Goal: Transaction & Acquisition: Purchase product/service

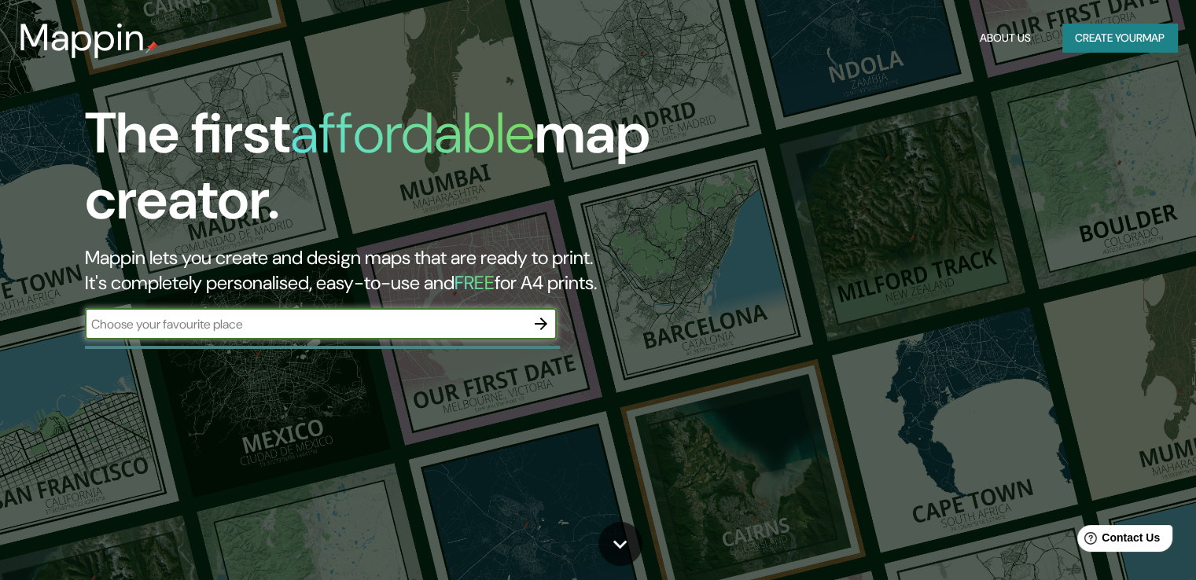
click at [418, 322] on input "text" at bounding box center [305, 324] width 440 height 18
type input "l"
type input "[PERSON_NAME]"
click at [538, 324] on icon "button" at bounding box center [541, 324] width 13 height 13
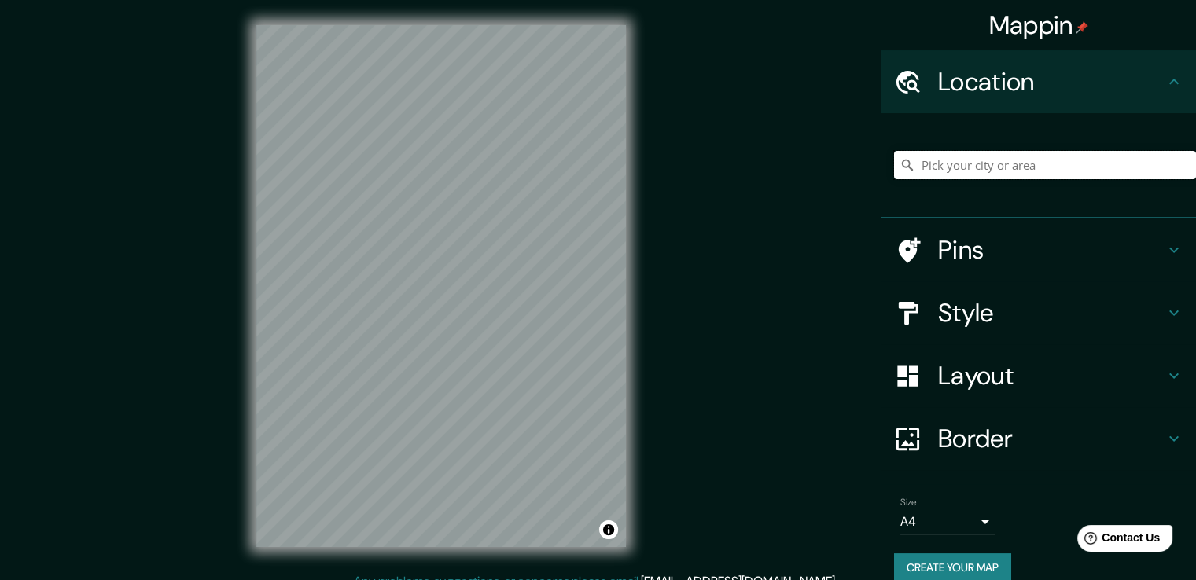
click at [975, 159] on input "Pick your city or area" at bounding box center [1045, 165] width 302 height 28
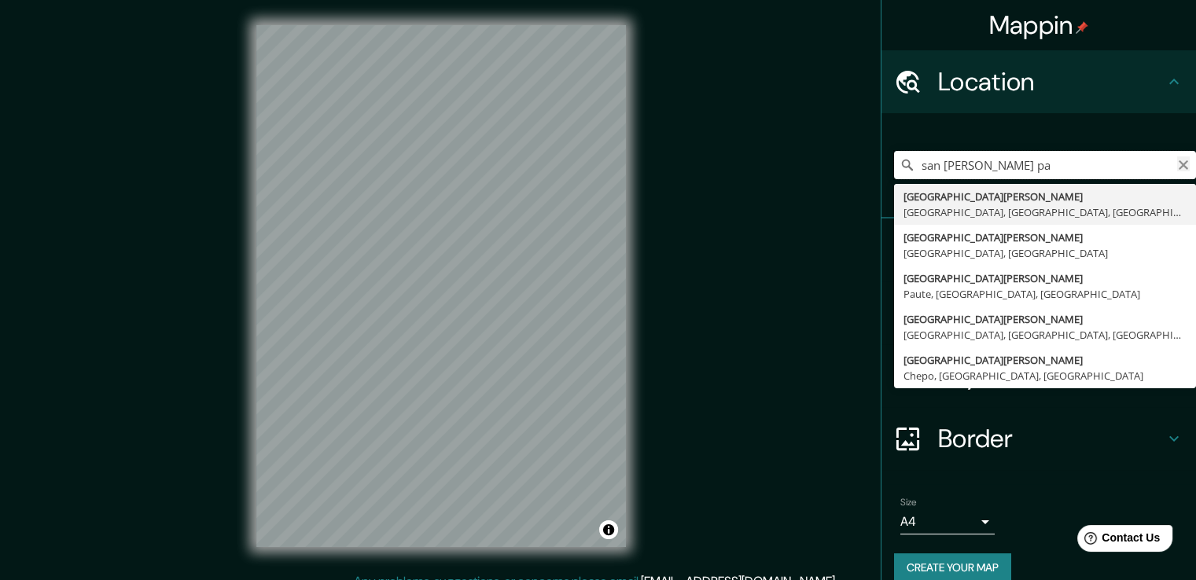
type input "san [PERSON_NAME] pa"
click at [1179, 162] on icon "Clear" at bounding box center [1183, 164] width 9 height 9
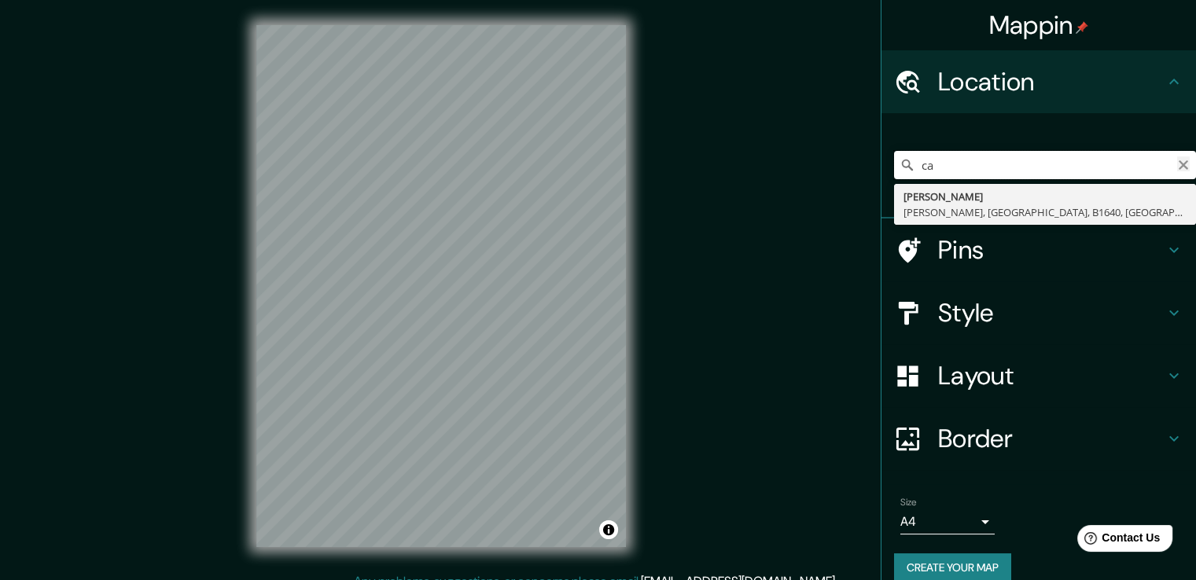
type input "c"
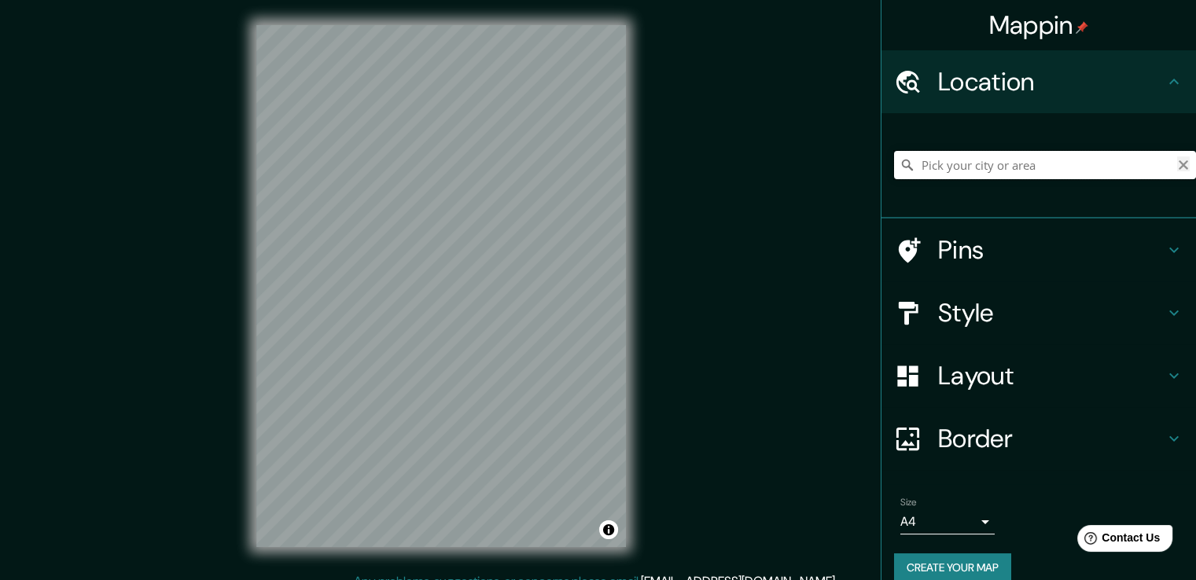
type input "a"
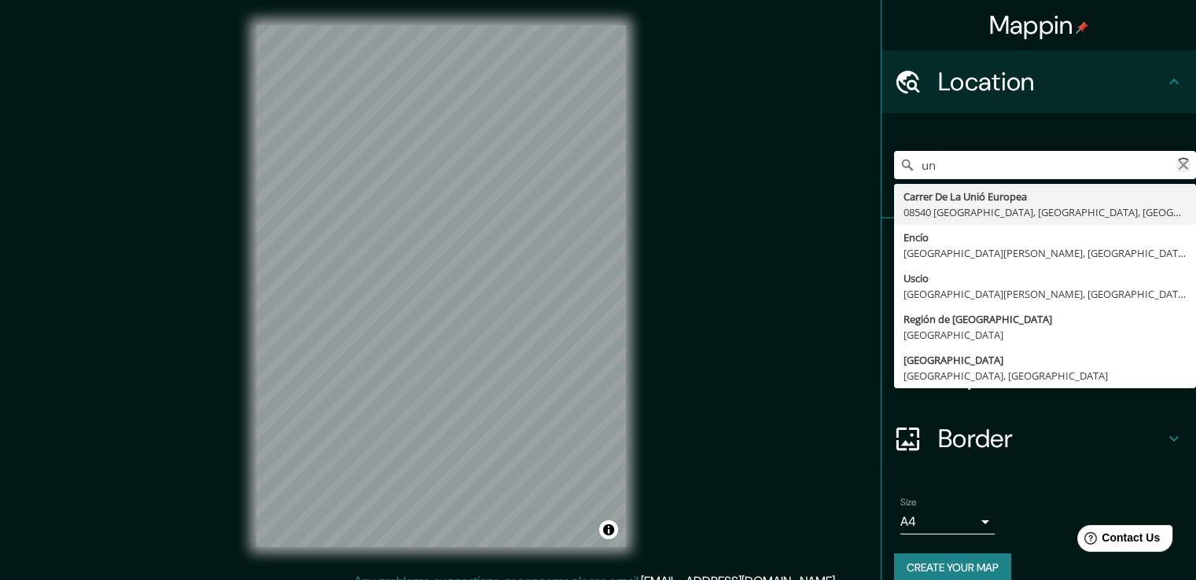
type input "u"
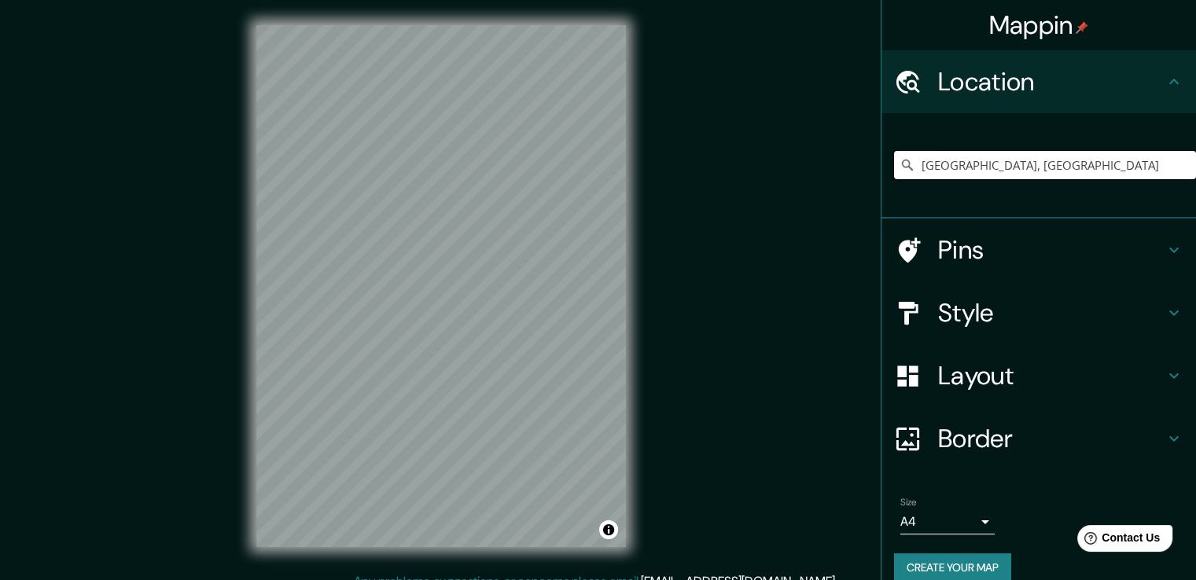
drag, startPoint x: 1044, startPoint y: 158, endPoint x: 805, endPoint y: 192, distance: 242.3
click at [805, 192] on div "Mappin Location [GEOGRAPHIC_DATA], [GEOGRAPHIC_DATA] Pins Style Layout Border C…" at bounding box center [598, 299] width 1196 height 598
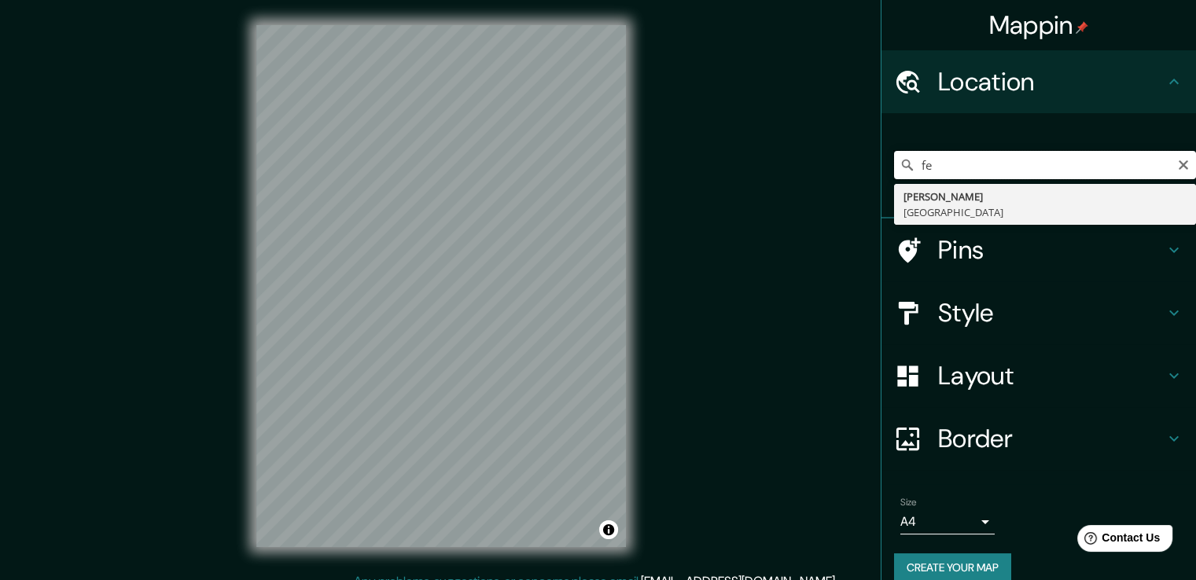
type input "f"
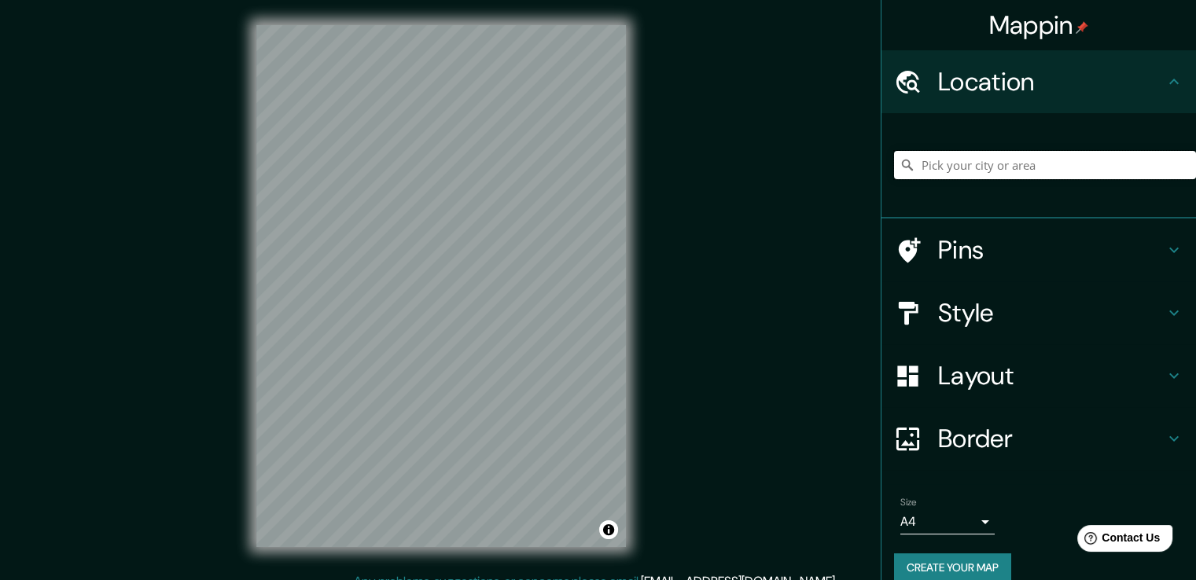
paste input "Av. Gral. [PERSON_NAME] de San [PERSON_NAME] esq, [PERSON_NAME] 001408"
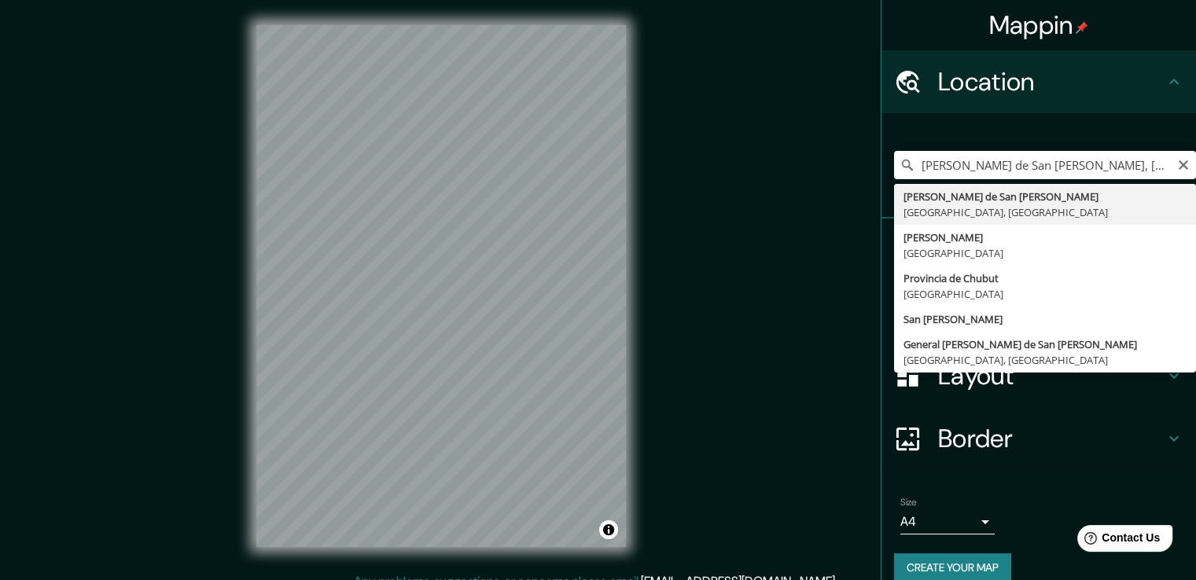
type input "[GEOGRAPHIC_DATA], [GEOGRAPHIC_DATA]"
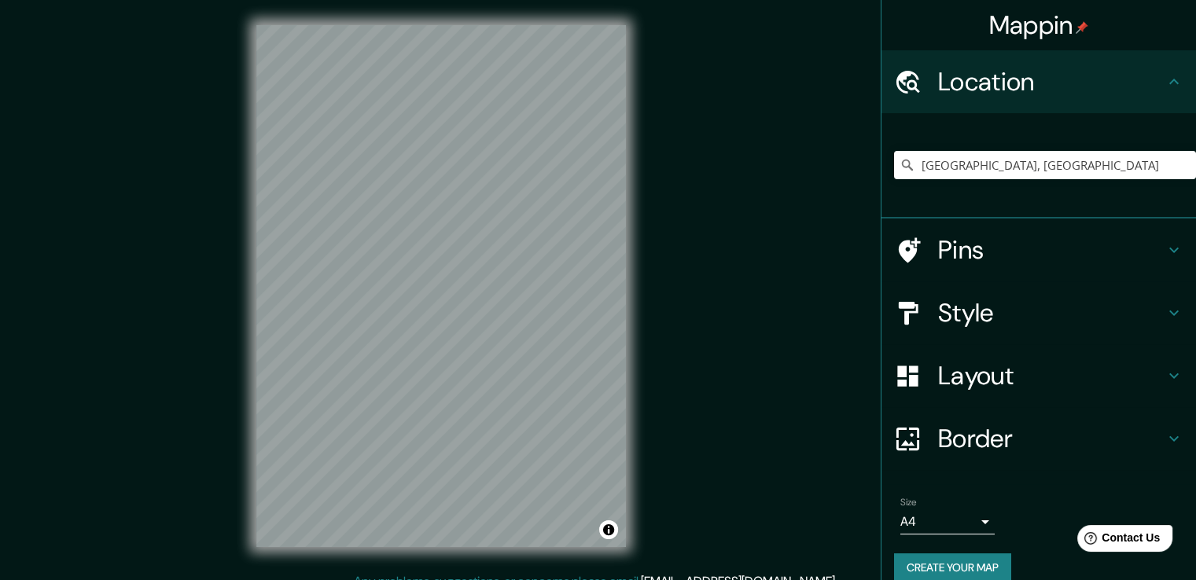
click at [953, 372] on h4 "Layout" at bounding box center [1051, 375] width 227 height 31
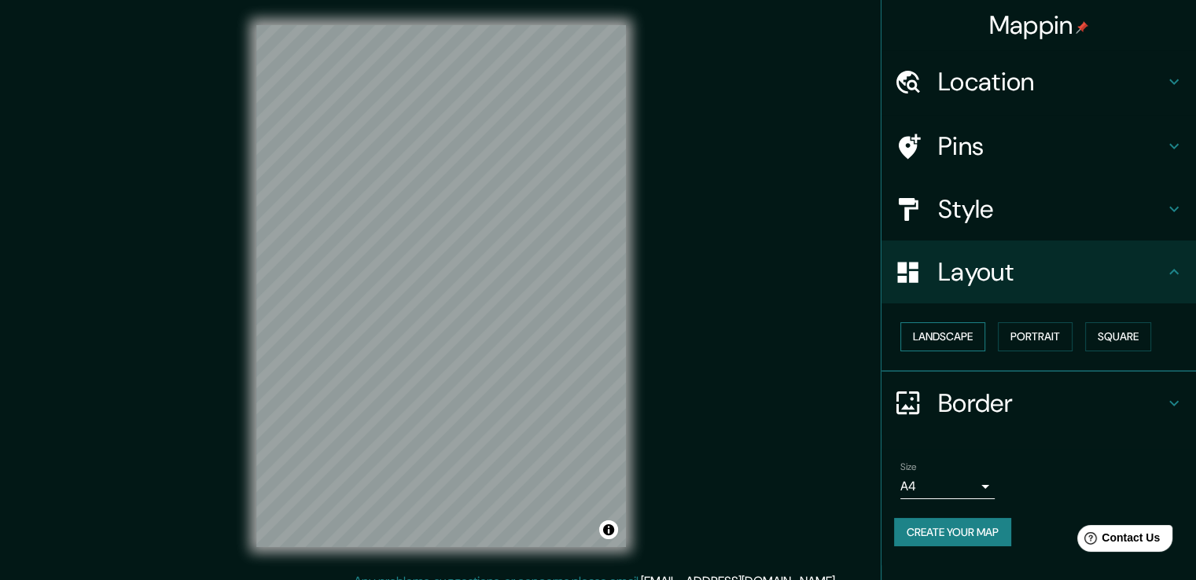
click at [956, 337] on button "Landscape" at bounding box center [943, 336] width 85 height 29
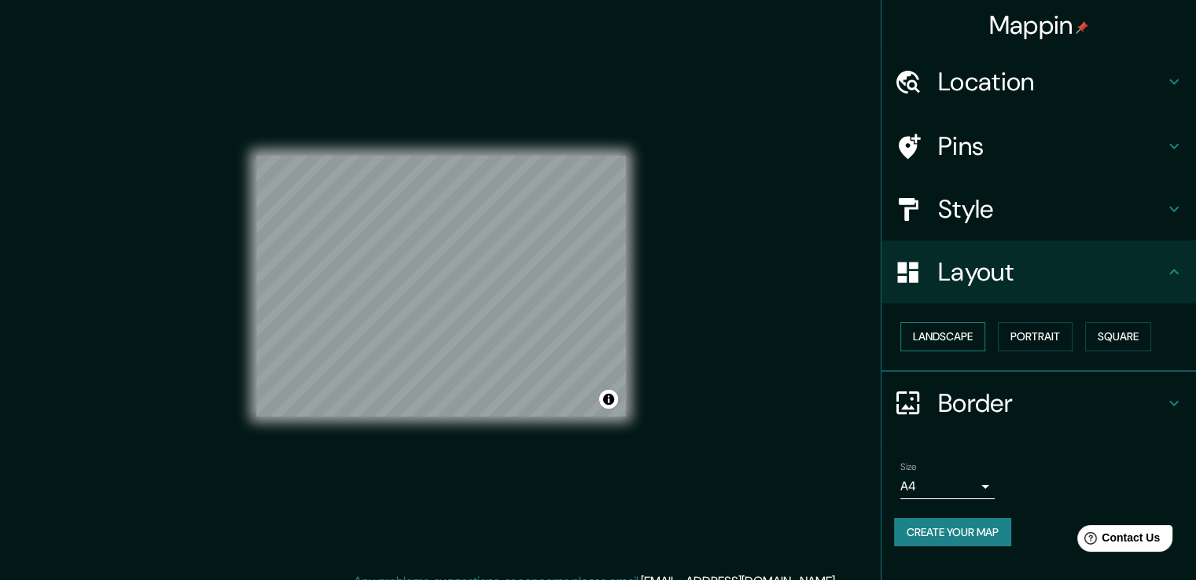
click at [956, 337] on button "Landscape" at bounding box center [943, 336] width 85 height 29
click at [1059, 331] on button "Portrait" at bounding box center [1035, 336] width 75 height 29
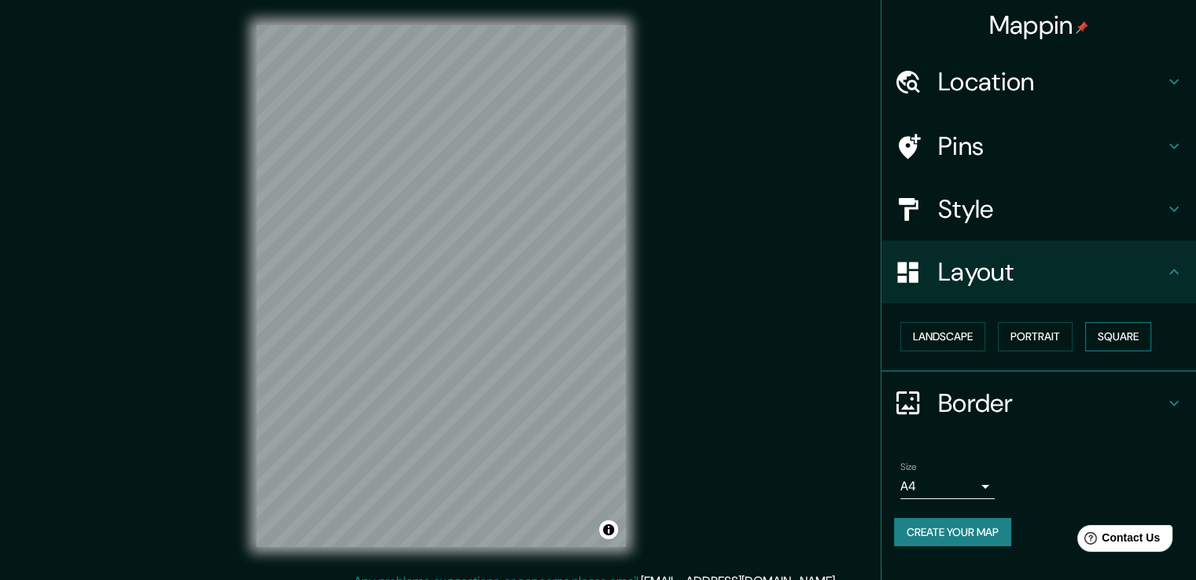
click at [1136, 330] on button "Square" at bounding box center [1118, 336] width 66 height 29
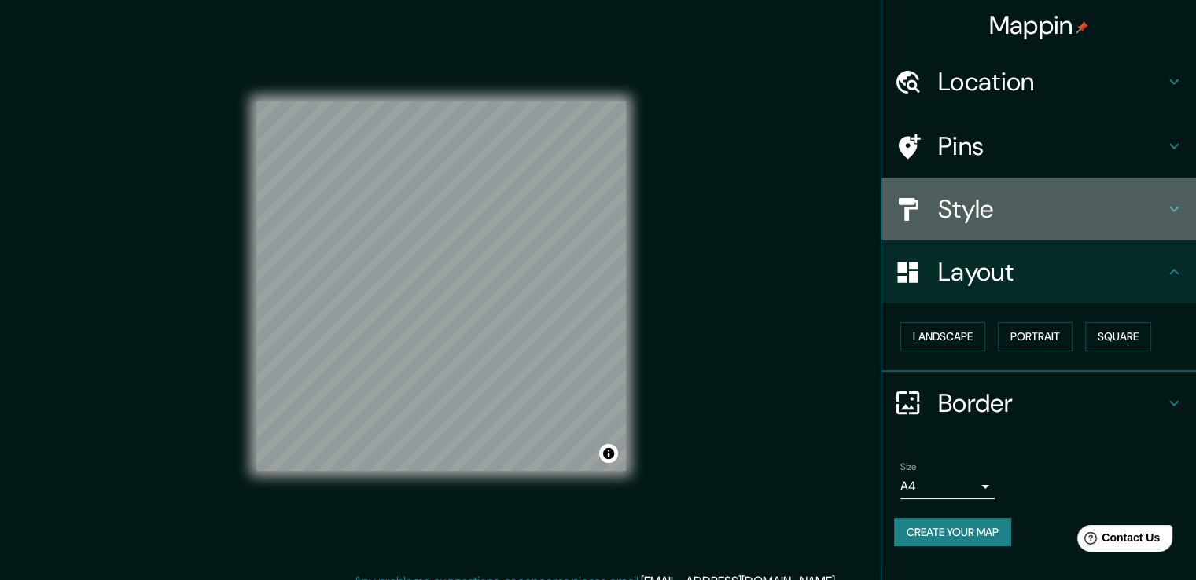
click at [970, 215] on h4 "Style" at bounding box center [1051, 208] width 227 height 31
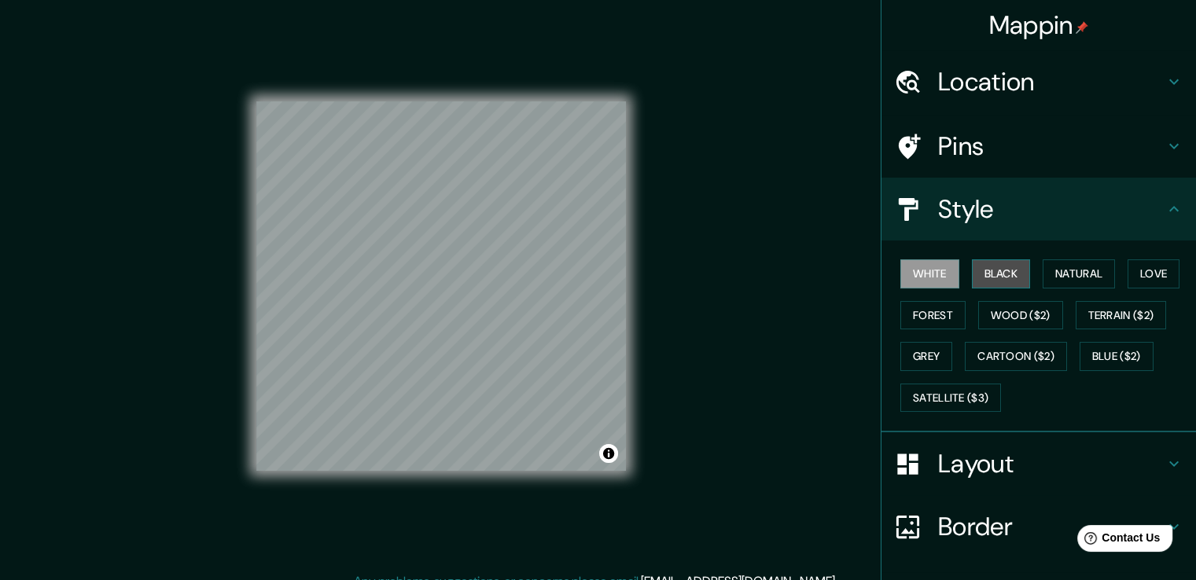
click at [981, 270] on button "Black" at bounding box center [1001, 274] width 59 height 29
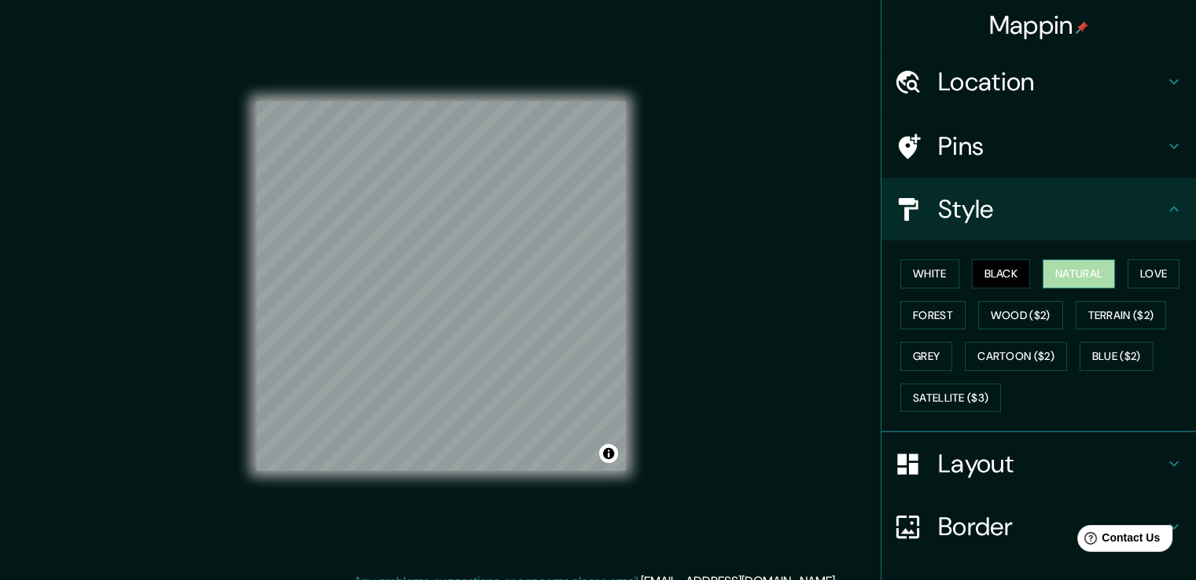
click at [1067, 274] on button "Natural" at bounding box center [1079, 274] width 72 height 29
click at [1155, 263] on button "Love" at bounding box center [1154, 274] width 52 height 29
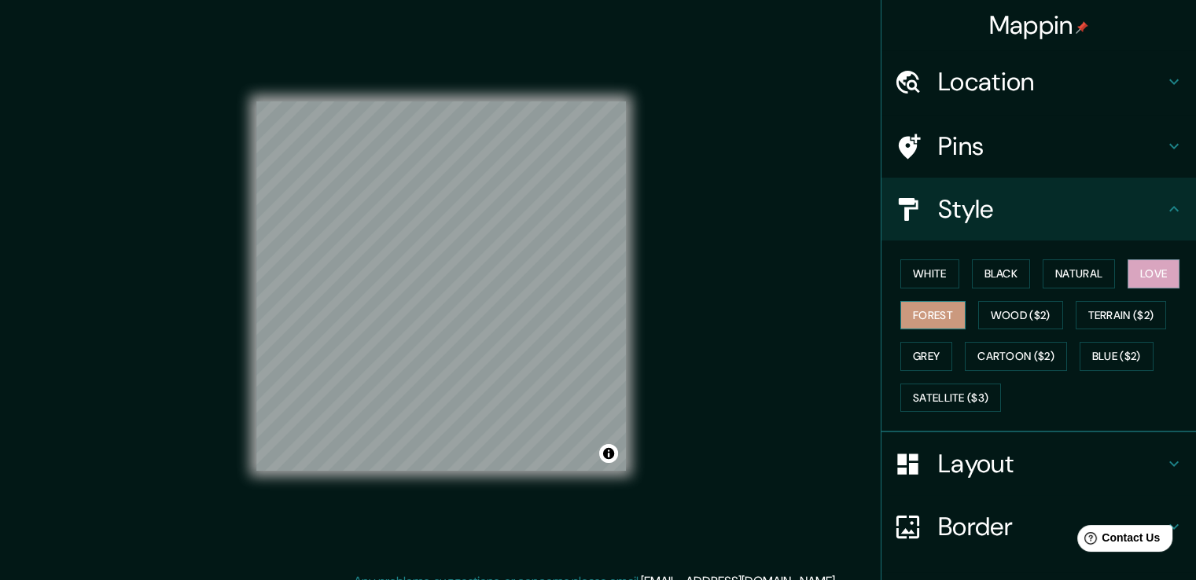
click at [921, 313] on button "Forest" at bounding box center [933, 315] width 65 height 29
click at [1011, 311] on button "Wood ($2)" at bounding box center [1020, 315] width 85 height 29
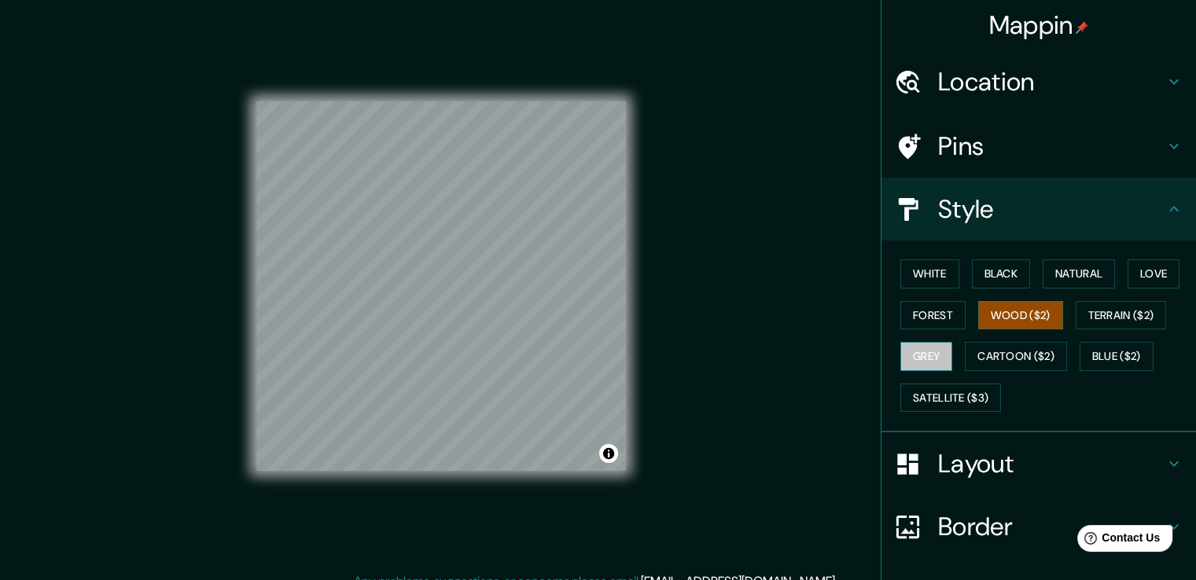
click at [901, 354] on button "Grey" at bounding box center [927, 356] width 52 height 29
click at [1107, 359] on button "Blue ($2)" at bounding box center [1117, 356] width 74 height 29
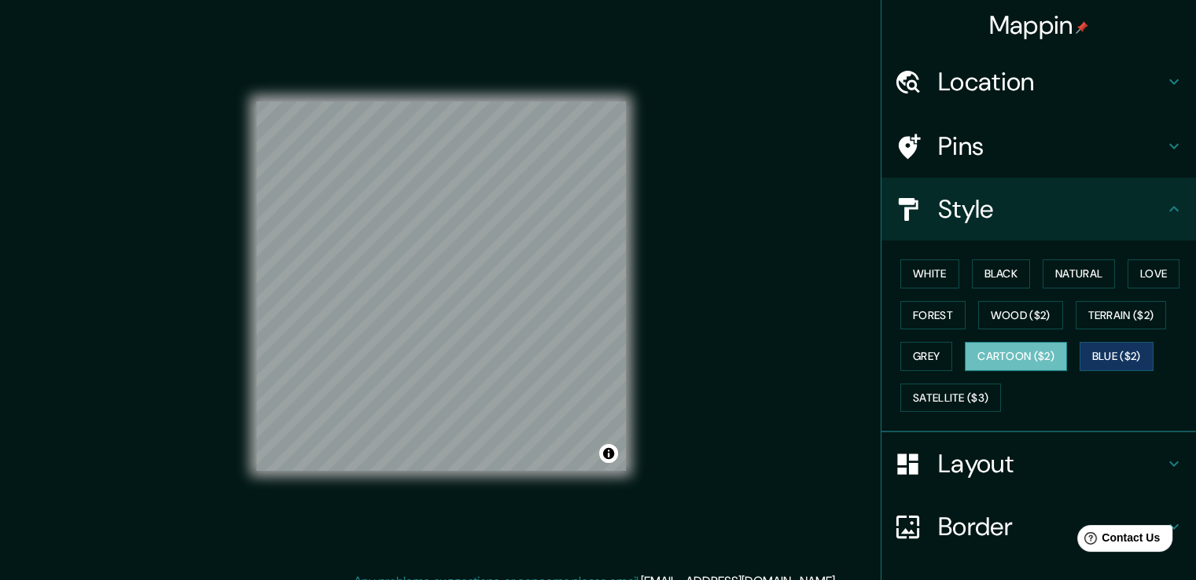
click at [1021, 357] on button "Cartoon ($2)" at bounding box center [1016, 356] width 102 height 29
click at [1117, 317] on button "Terrain ($2)" at bounding box center [1121, 315] width 91 height 29
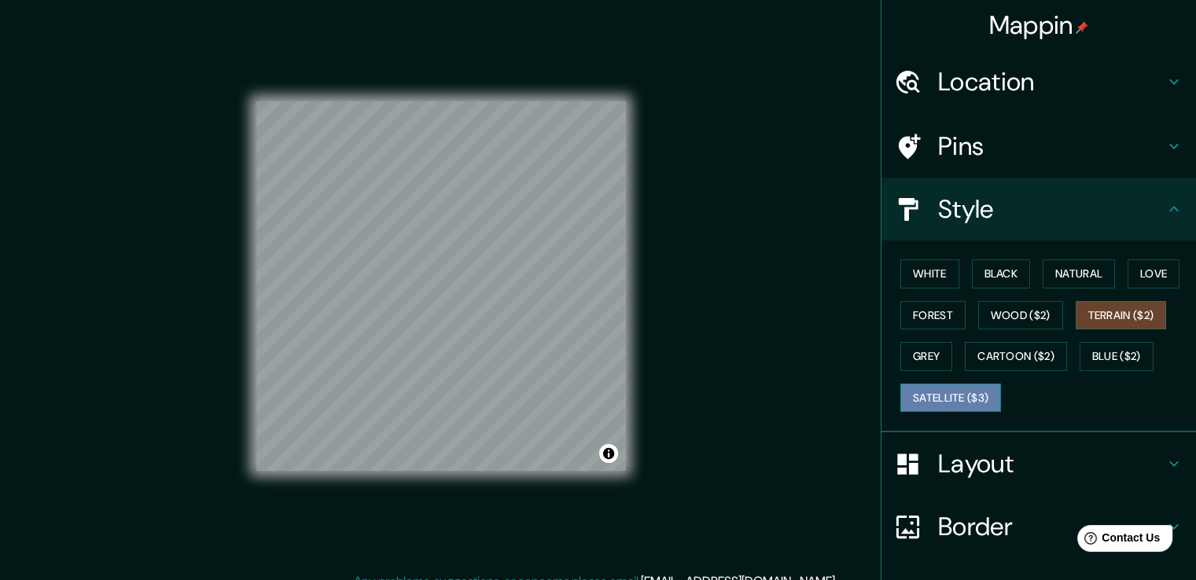
click at [926, 397] on button "Satellite ($3)" at bounding box center [951, 398] width 101 height 29
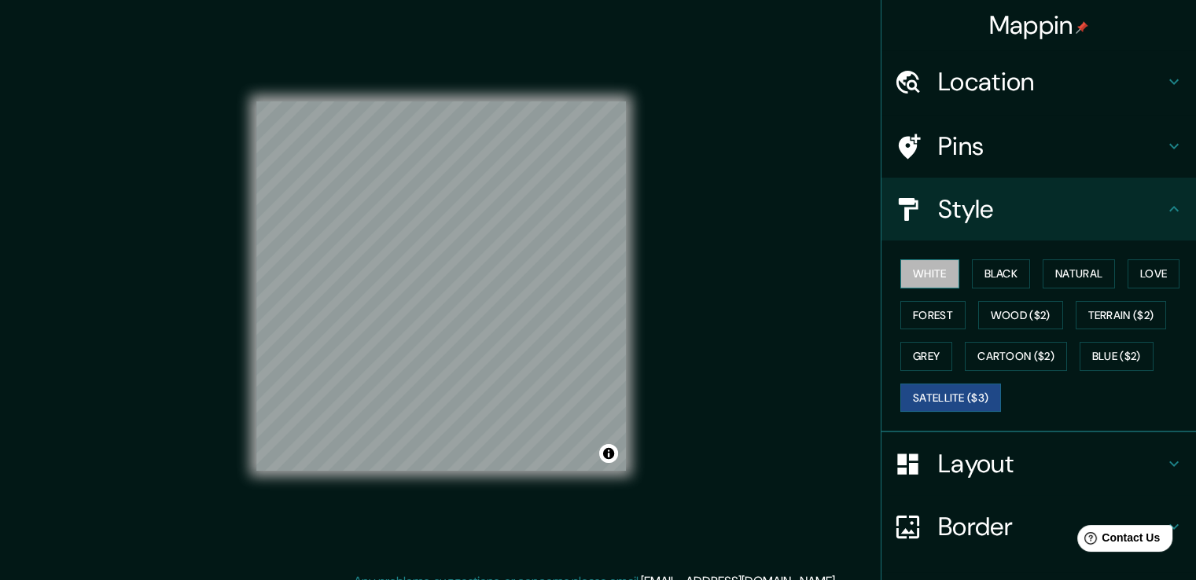
click at [934, 278] on button "White" at bounding box center [930, 274] width 59 height 29
click at [1009, 275] on button "Black" at bounding box center [1001, 274] width 59 height 29
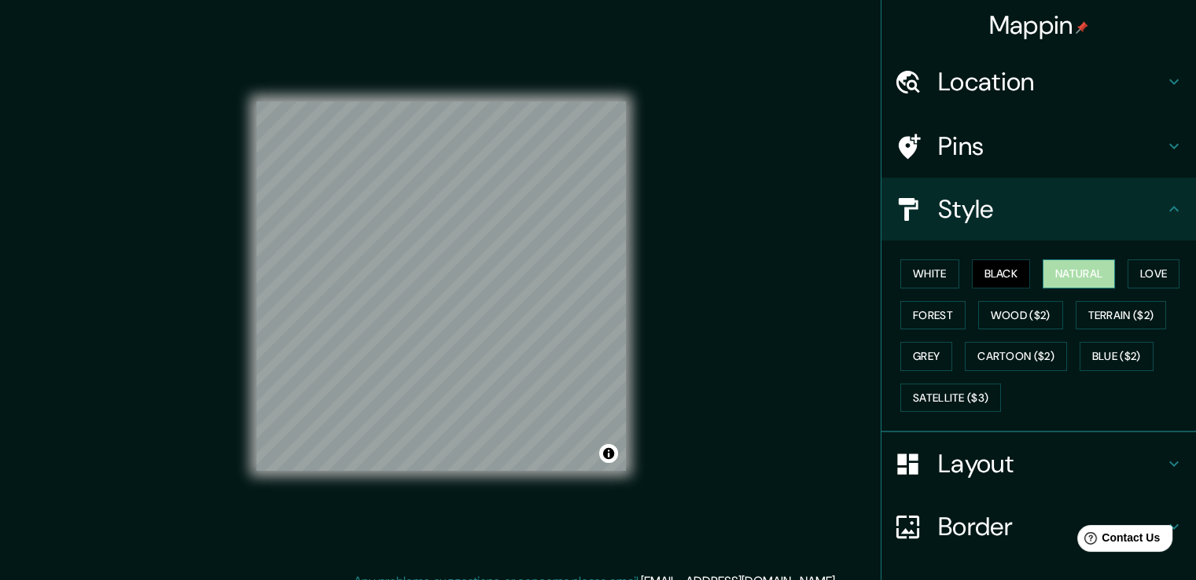
click at [1052, 274] on button "Natural" at bounding box center [1079, 274] width 72 height 29
click at [1166, 274] on button "Love" at bounding box center [1154, 274] width 52 height 29
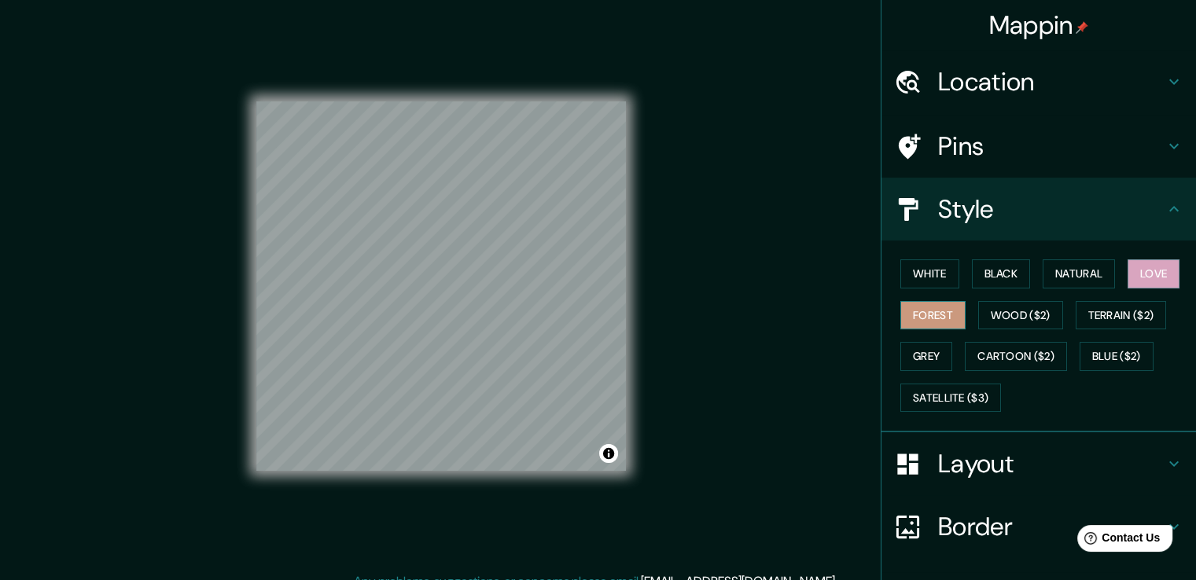
click at [904, 309] on button "Forest" at bounding box center [933, 315] width 65 height 29
click at [1022, 299] on div "White Black Natural Love Forest Wood ($2) Terrain ($2) Grey Cartoon ($2) Blue (…" at bounding box center [1045, 335] width 302 height 165
click at [1022, 312] on button "Wood ($2)" at bounding box center [1020, 315] width 85 height 29
click at [982, 139] on h4 "Pins" at bounding box center [1051, 146] width 227 height 31
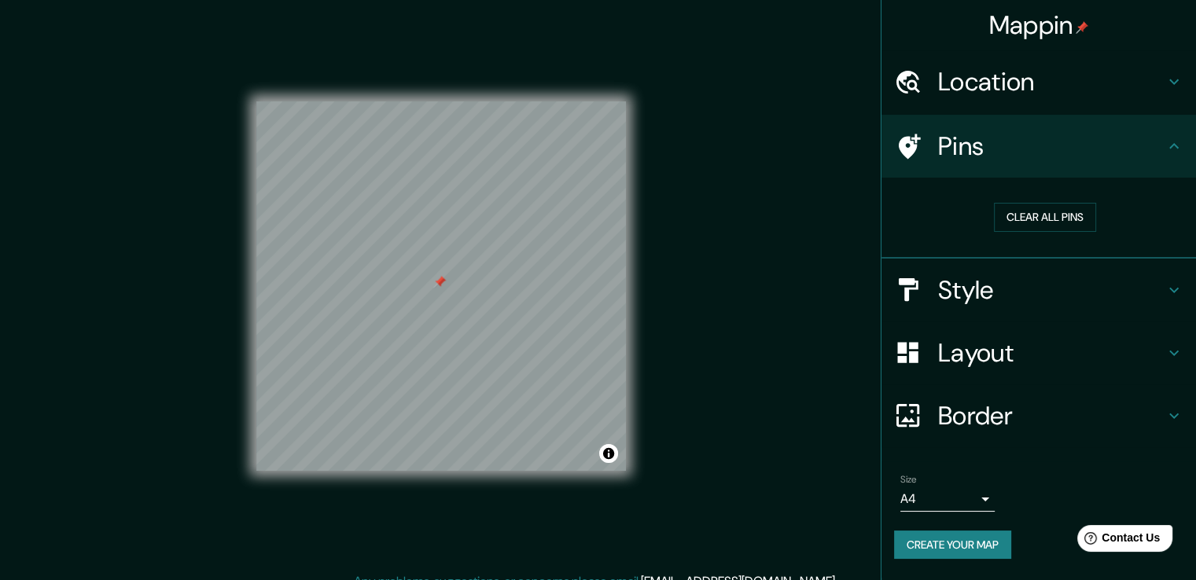
click at [440, 289] on div at bounding box center [439, 282] width 13 height 13
click at [1037, 208] on button "Clear all pins" at bounding box center [1045, 217] width 102 height 29
click at [1018, 73] on h4 "Location" at bounding box center [1051, 81] width 227 height 31
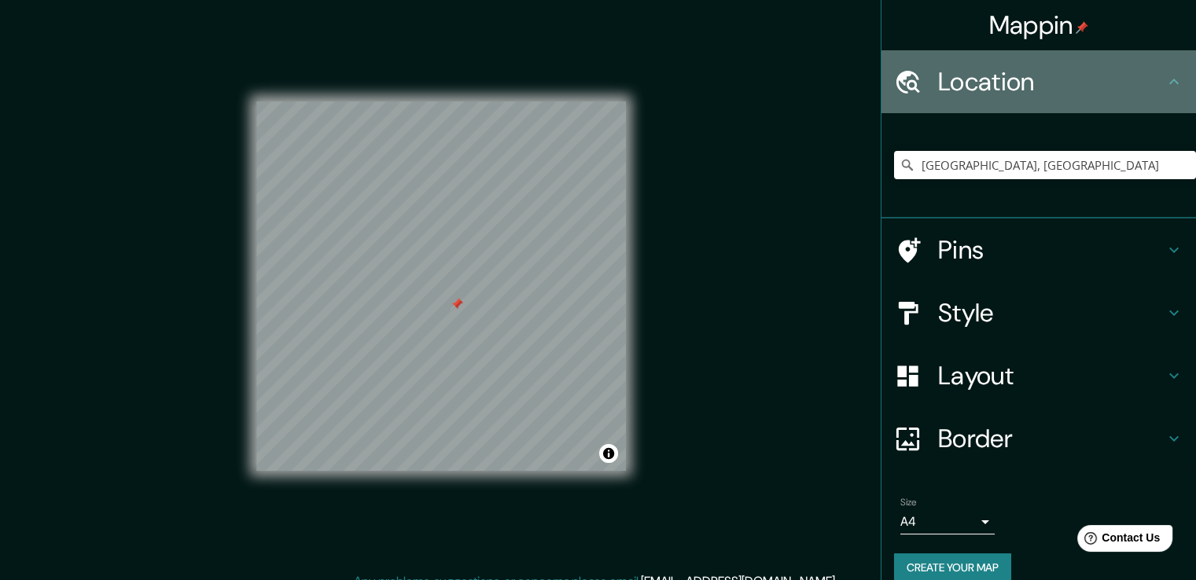
click at [1018, 83] on h4 "Location" at bounding box center [1051, 81] width 227 height 31
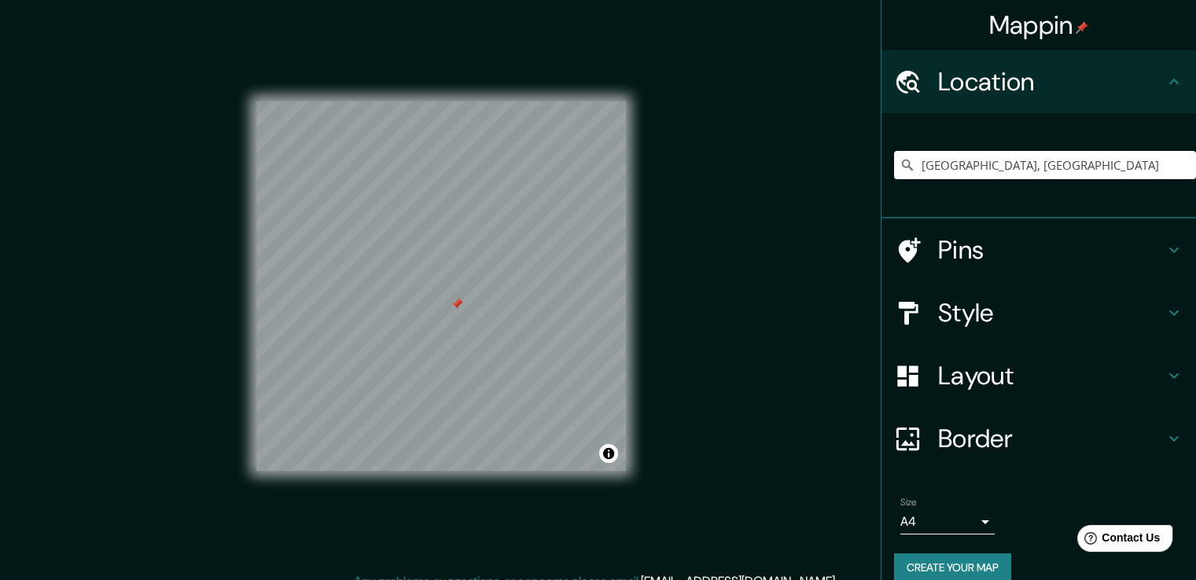
drag, startPoint x: 989, startPoint y: 328, endPoint x: 985, endPoint y: 313, distance: 15.7
click at [989, 325] on div "Style" at bounding box center [1039, 313] width 315 height 63
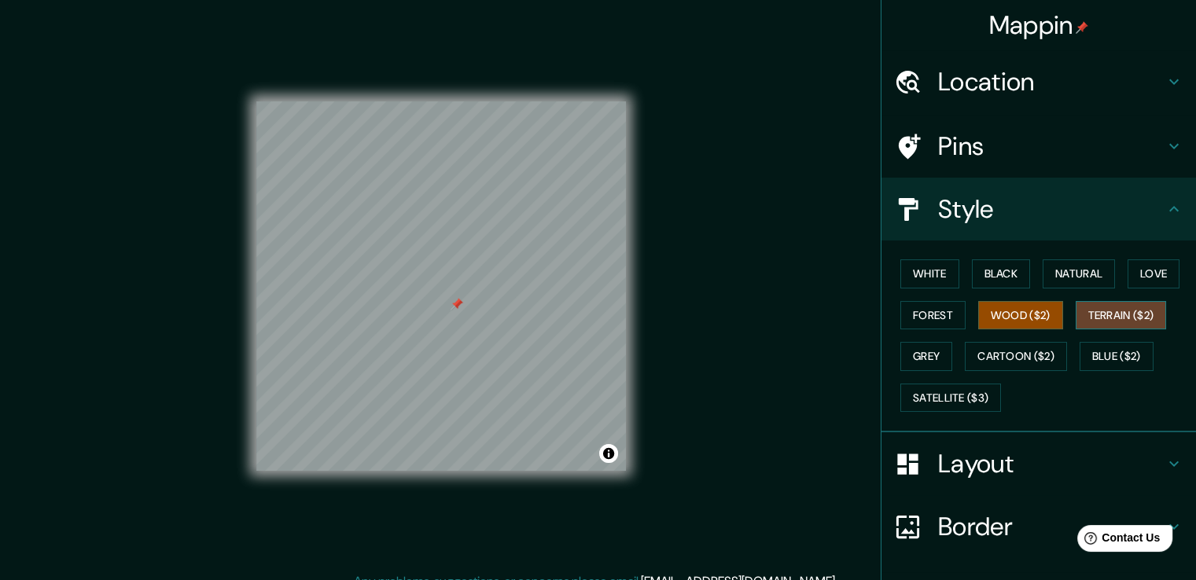
click at [1092, 315] on button "Terrain ($2)" at bounding box center [1121, 315] width 91 height 29
click at [930, 350] on button "Grey" at bounding box center [927, 356] width 52 height 29
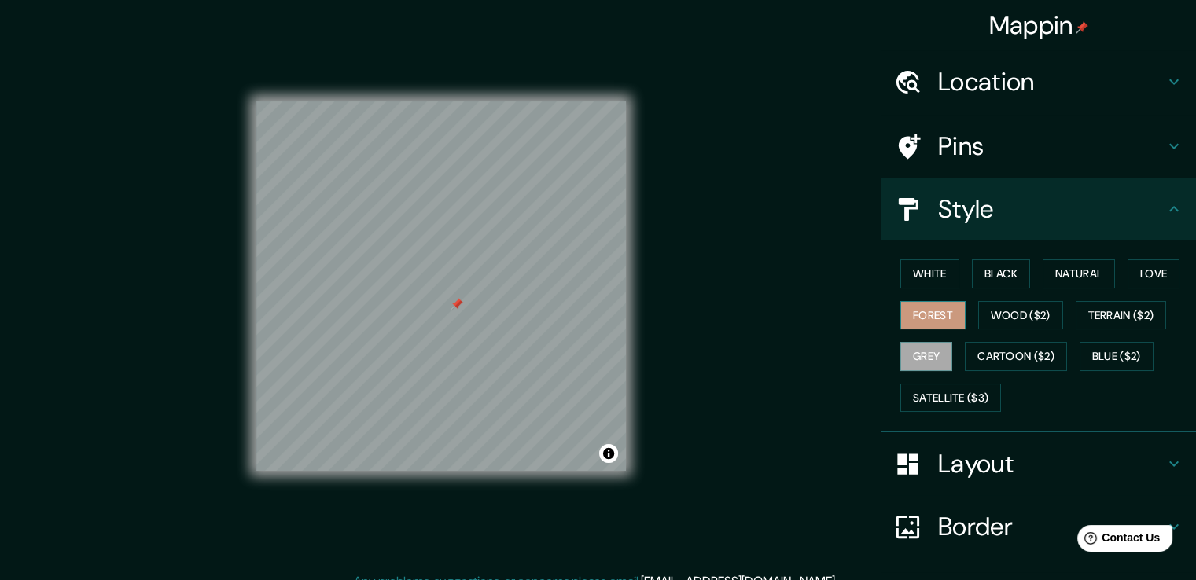
click at [920, 319] on button "Forest" at bounding box center [933, 315] width 65 height 29
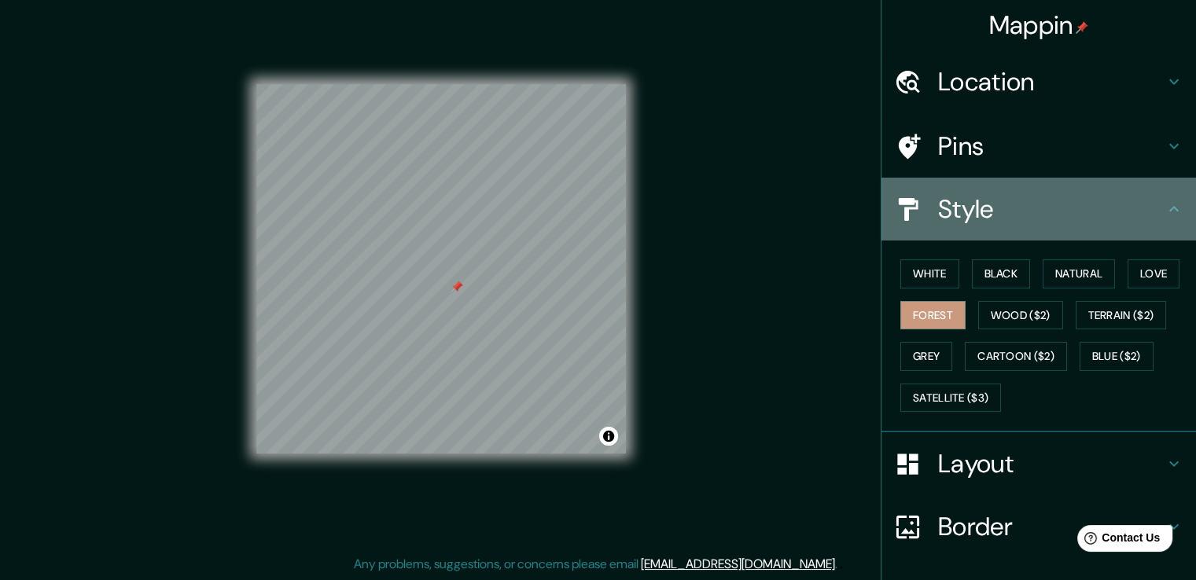
click at [990, 194] on h4 "Style" at bounding box center [1051, 208] width 227 height 31
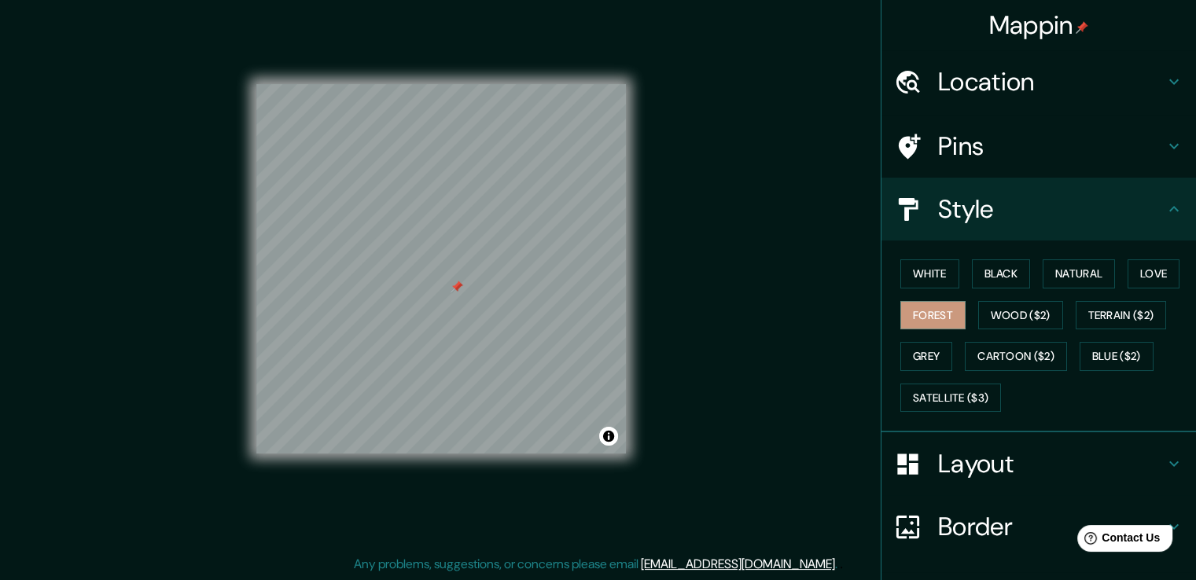
click at [992, 164] on div "Pins" at bounding box center [1039, 146] width 315 height 63
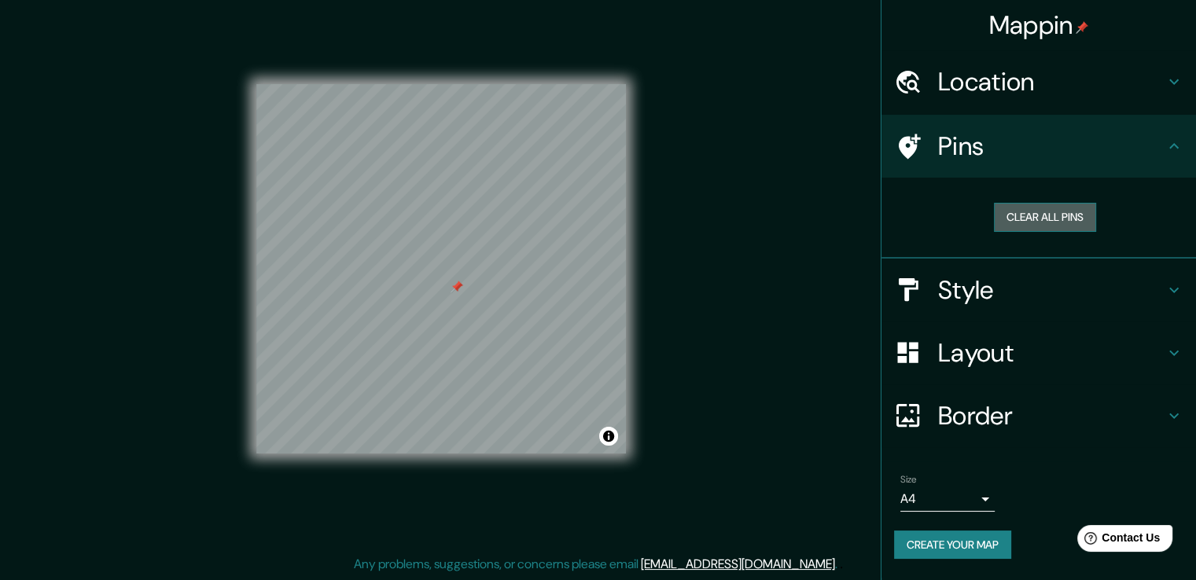
click at [1015, 208] on button "Clear all pins" at bounding box center [1045, 217] width 102 height 29
click at [942, 358] on h4 "Layout" at bounding box center [1051, 352] width 227 height 31
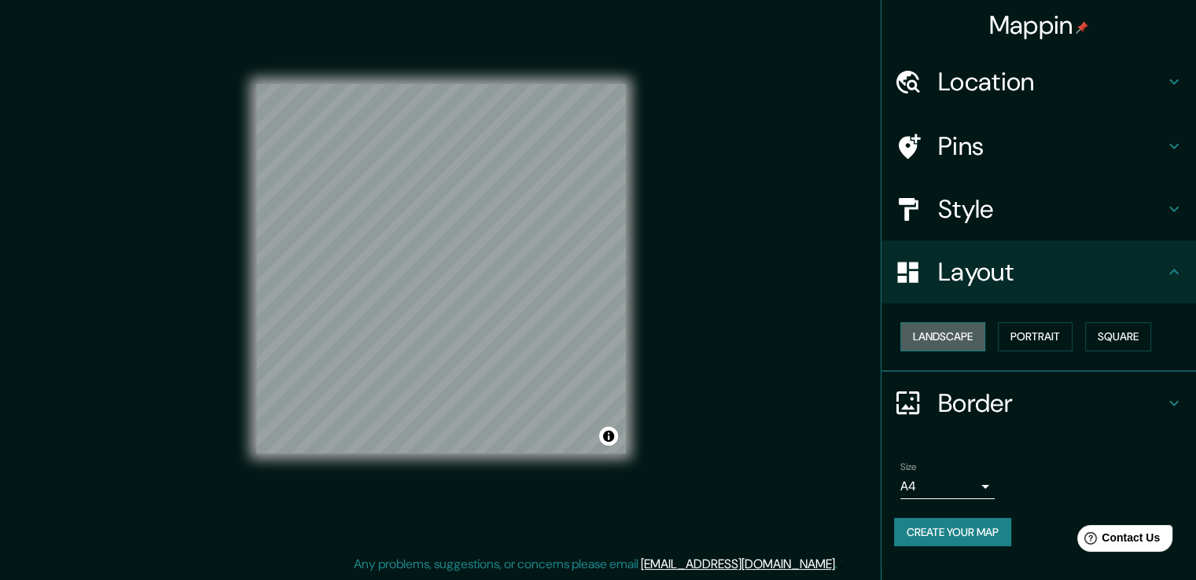
click at [979, 332] on button "Landscape" at bounding box center [943, 336] width 85 height 29
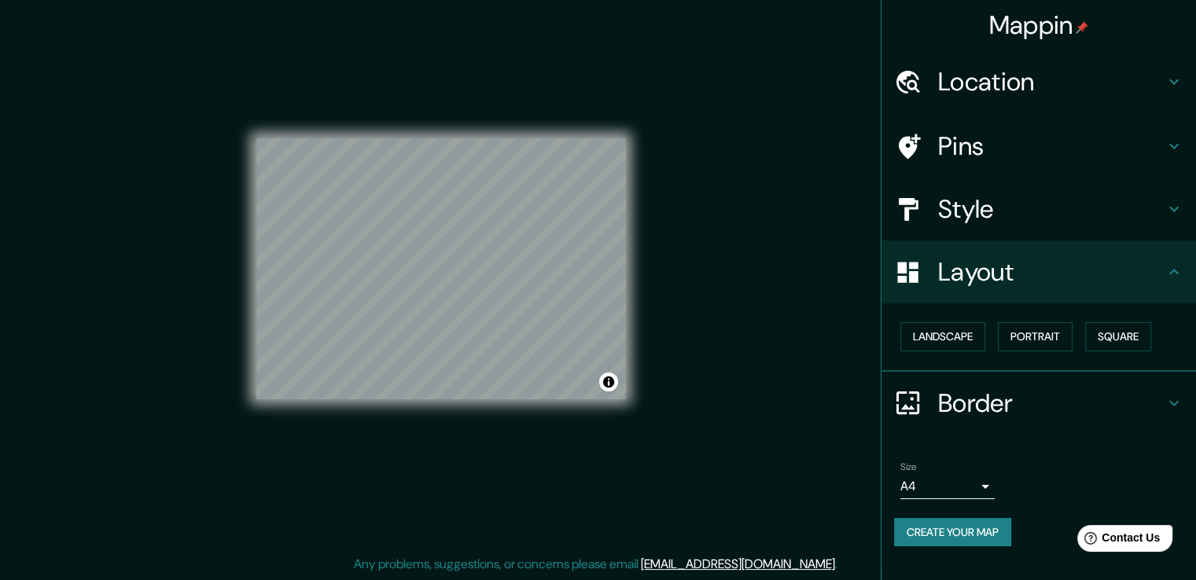
click at [978, 141] on h4 "Pins" at bounding box center [1051, 146] width 227 height 31
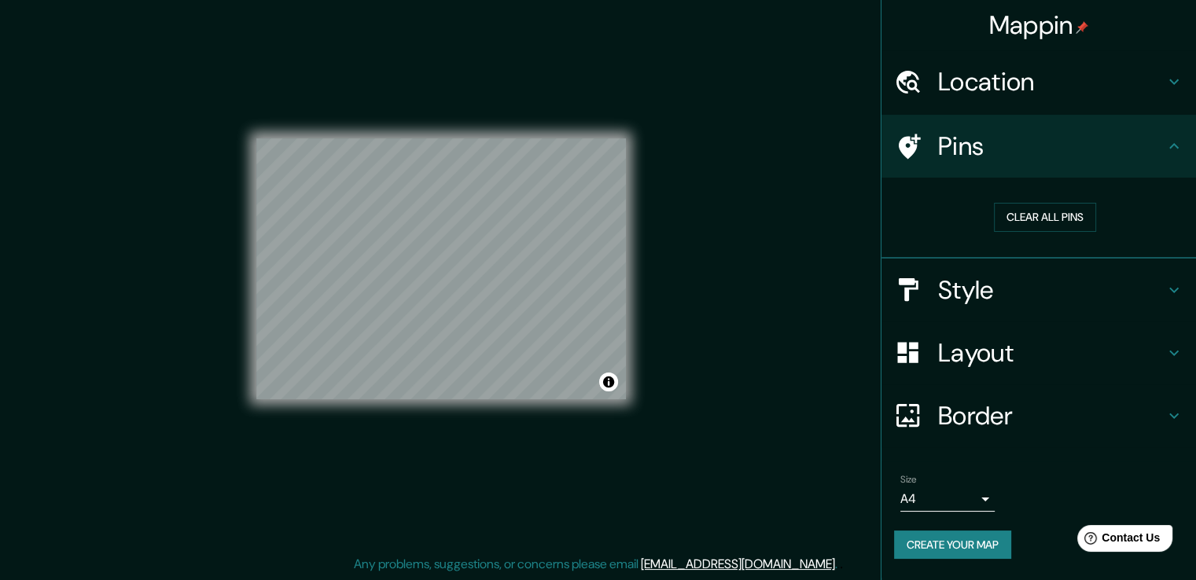
click at [761, 244] on div "Mappin Location [GEOGRAPHIC_DATA], [GEOGRAPHIC_DATA] Pins Clear all pins Style …" at bounding box center [598, 282] width 1196 height 598
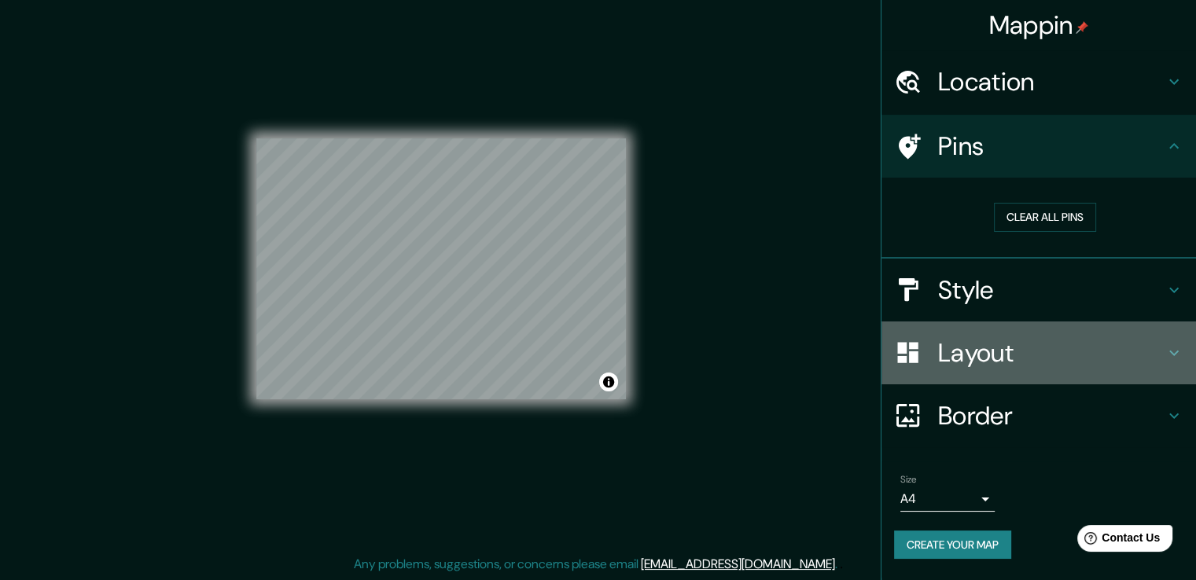
click at [988, 352] on h4 "Layout" at bounding box center [1051, 352] width 227 height 31
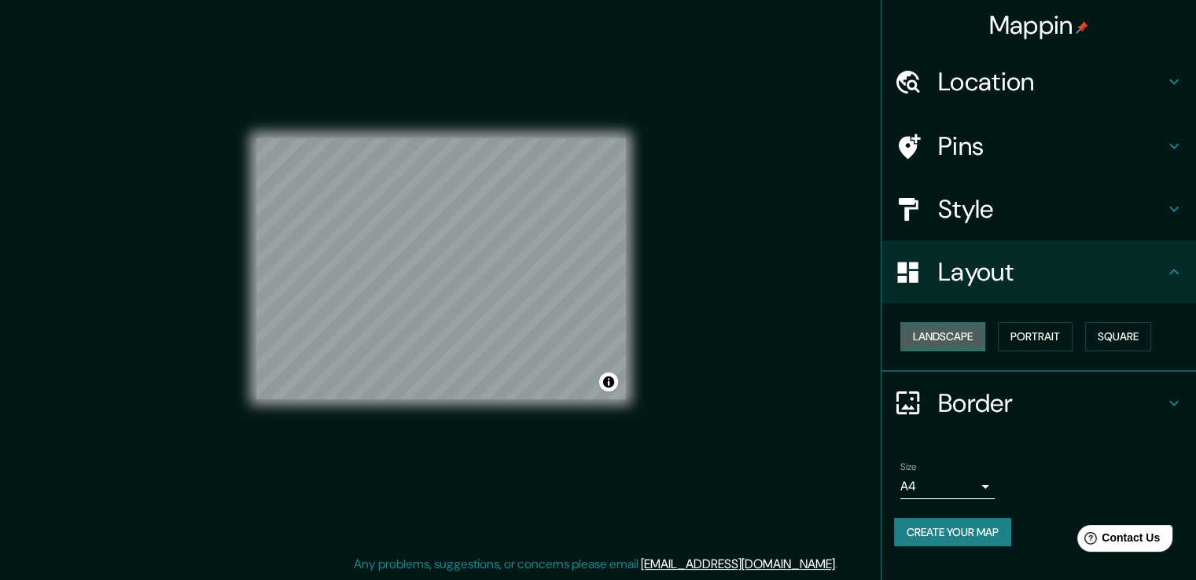
click at [958, 347] on button "Landscape" at bounding box center [943, 336] width 85 height 29
click at [1016, 344] on button "Portrait" at bounding box center [1035, 336] width 75 height 29
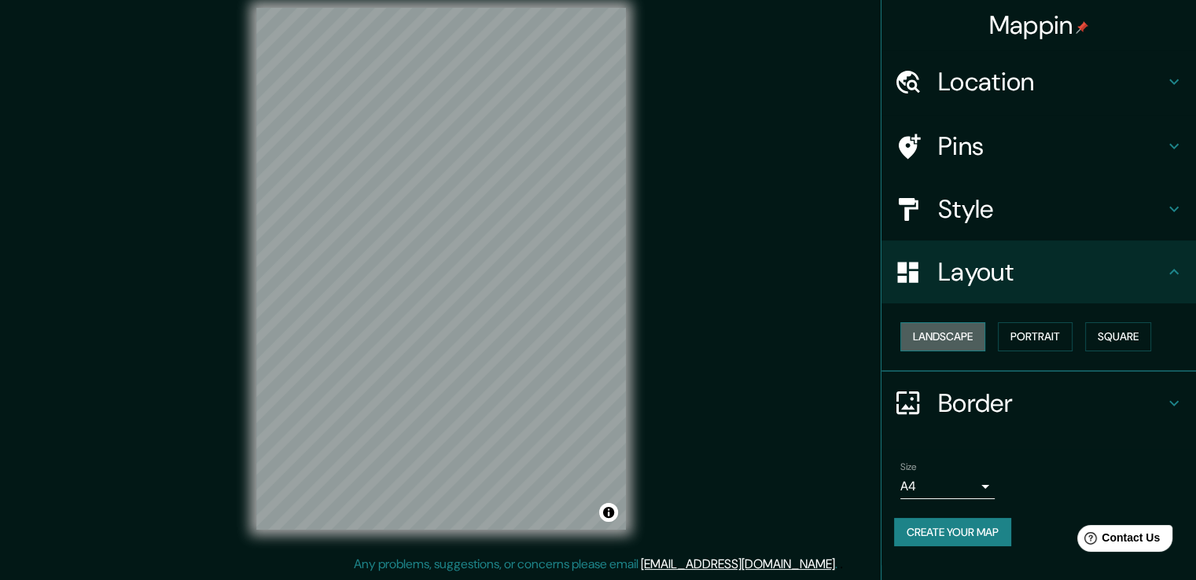
click at [969, 337] on button "Landscape" at bounding box center [943, 336] width 85 height 29
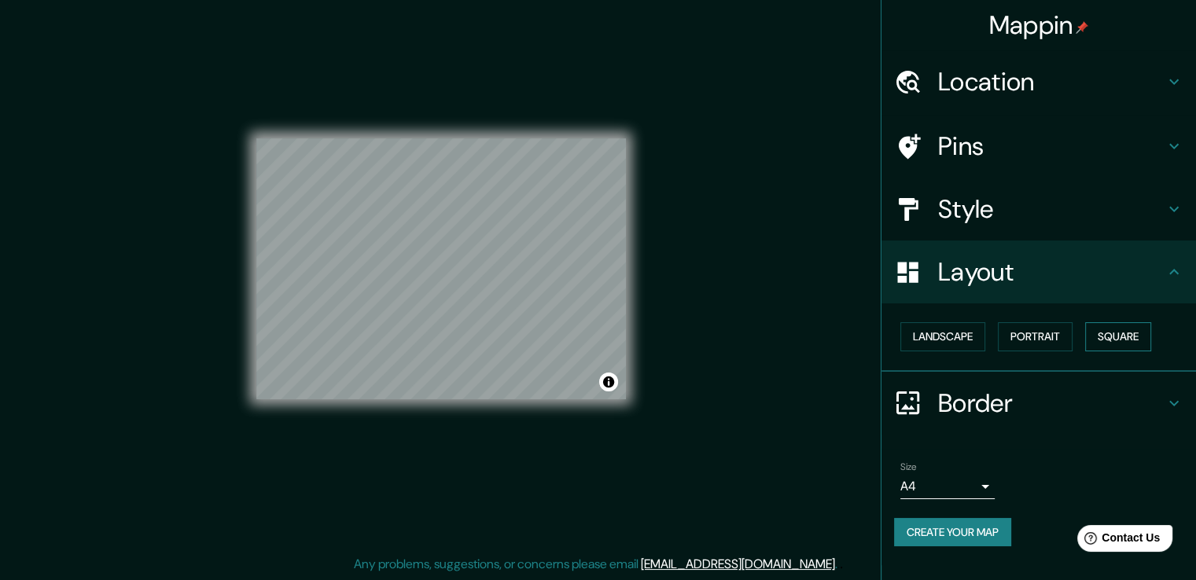
click at [1098, 339] on button "Square" at bounding box center [1118, 336] width 66 height 29
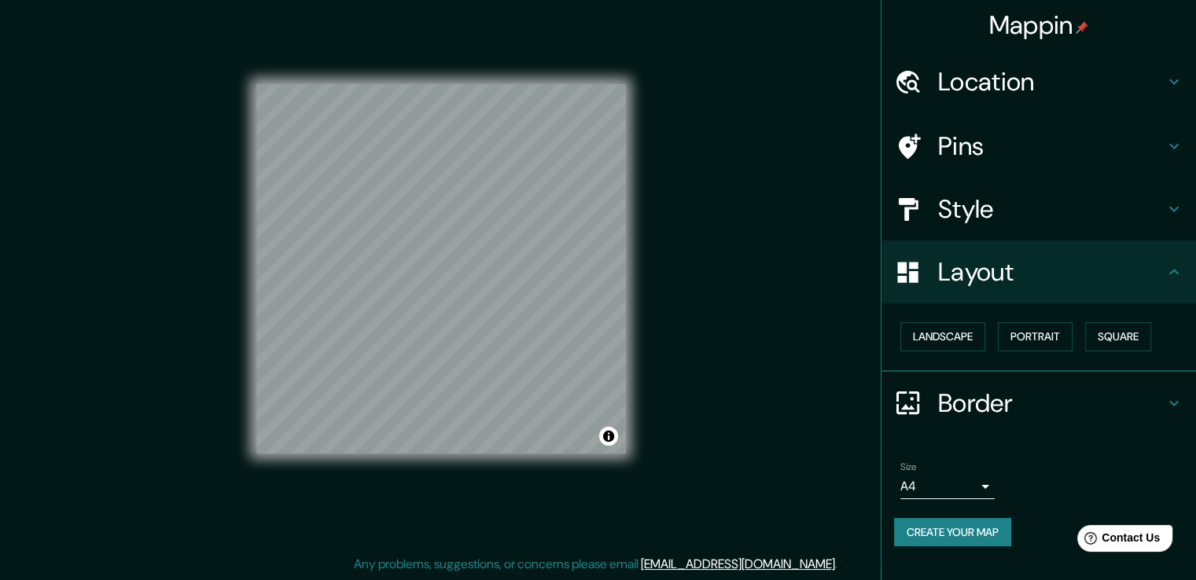
click at [952, 289] on div "Layout" at bounding box center [1039, 272] width 315 height 63
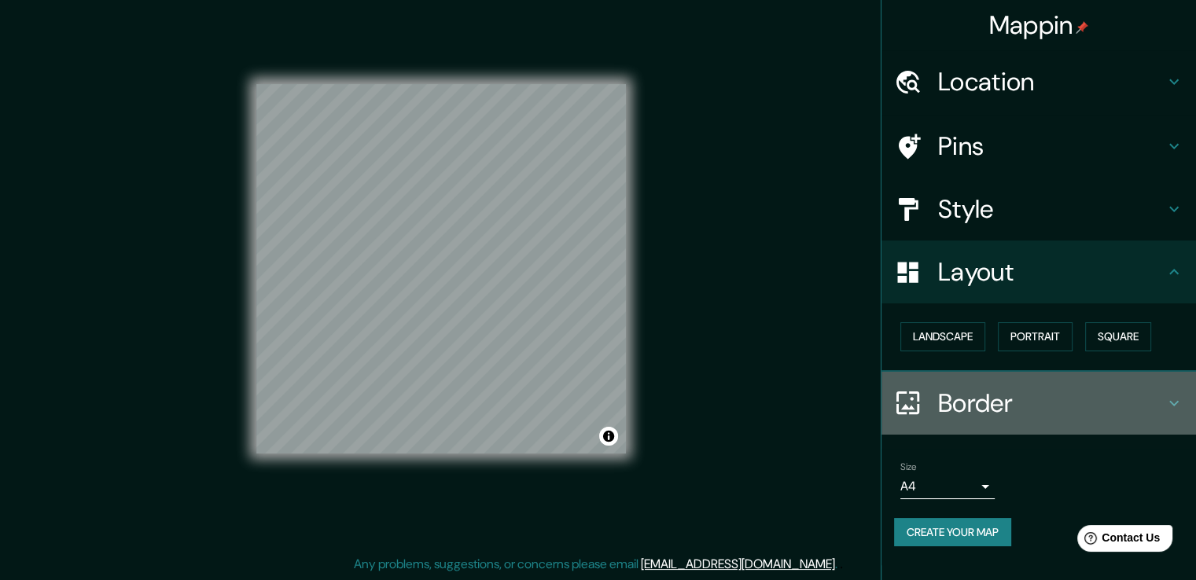
click at [971, 403] on h4 "Border" at bounding box center [1051, 403] width 227 height 31
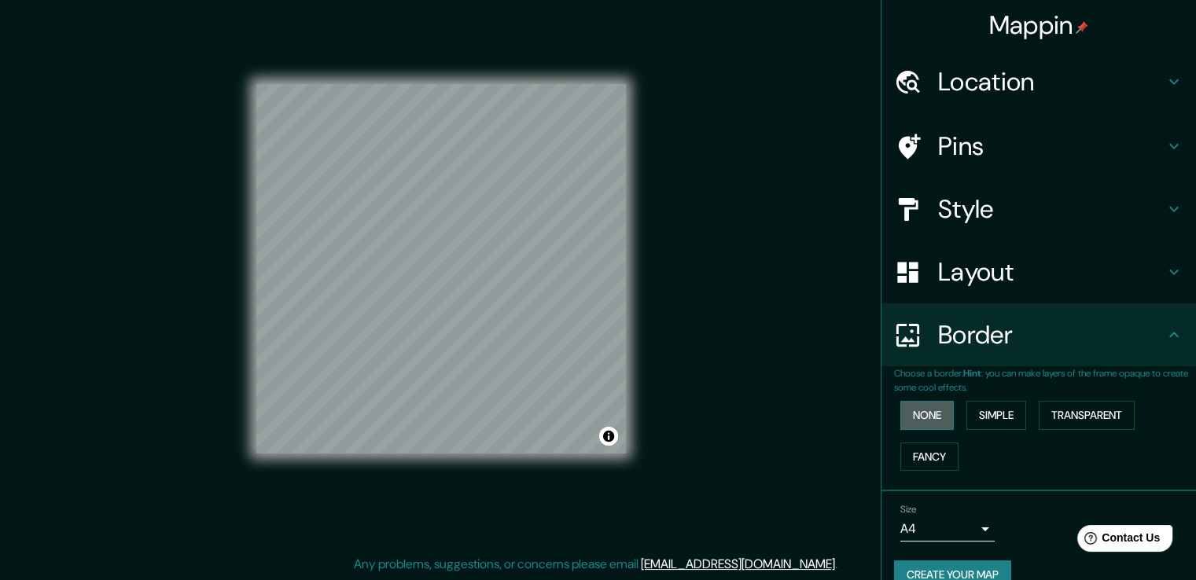
click at [931, 416] on button "None" at bounding box center [927, 415] width 53 height 29
click at [978, 418] on button "Simple" at bounding box center [997, 415] width 60 height 29
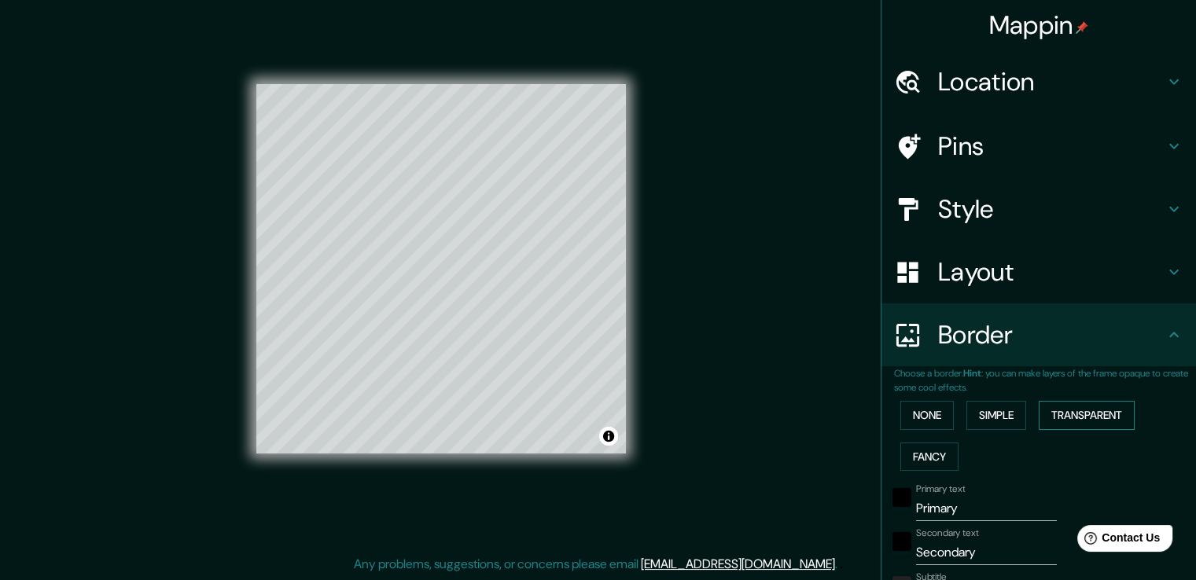
click at [1074, 410] on button "Transparent" at bounding box center [1087, 415] width 96 height 29
click at [920, 462] on button "Fancy" at bounding box center [930, 457] width 58 height 29
click at [915, 410] on button "None" at bounding box center [927, 415] width 53 height 29
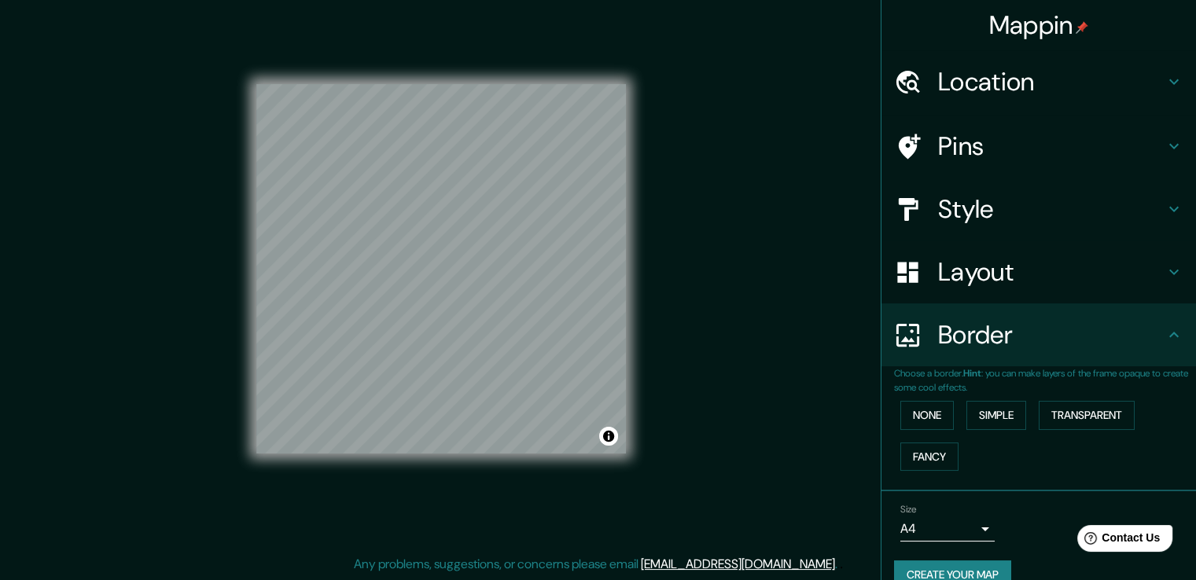
click at [985, 137] on h4 "Pins" at bounding box center [1051, 146] width 227 height 31
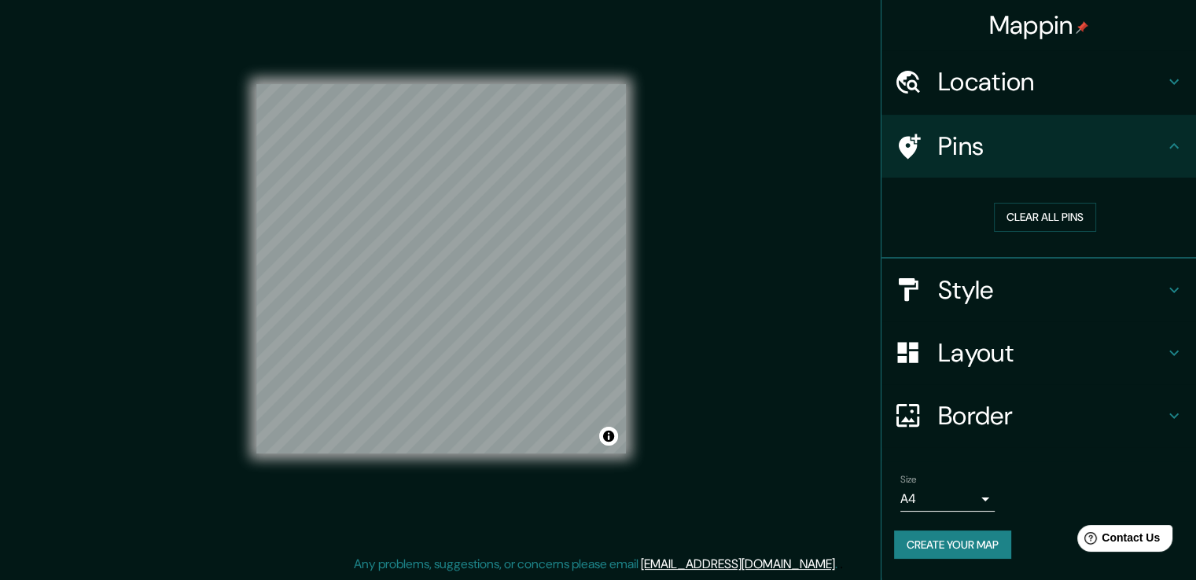
drag, startPoint x: 964, startPoint y: 265, endPoint x: 964, endPoint y: 284, distance: 18.9
click at [964, 284] on div "Style" at bounding box center [1039, 290] width 315 height 63
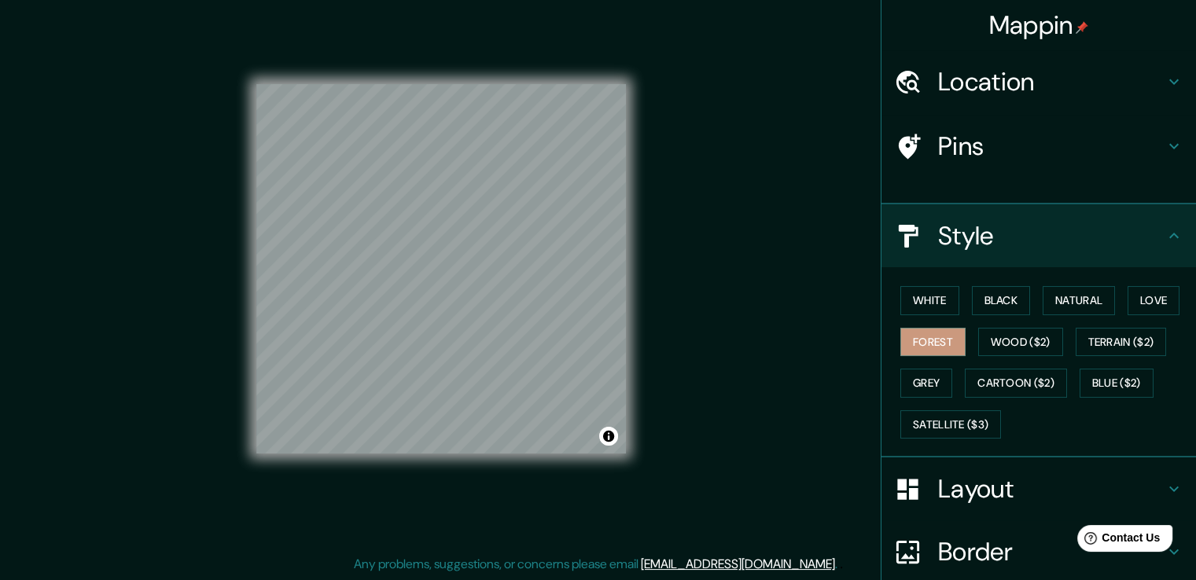
click at [964, 285] on ul "Location [GEOGRAPHIC_DATA], [GEOGRAPHIC_DATA] Pins Clear all pins Style White B…" at bounding box center [1039, 382] width 315 height 665
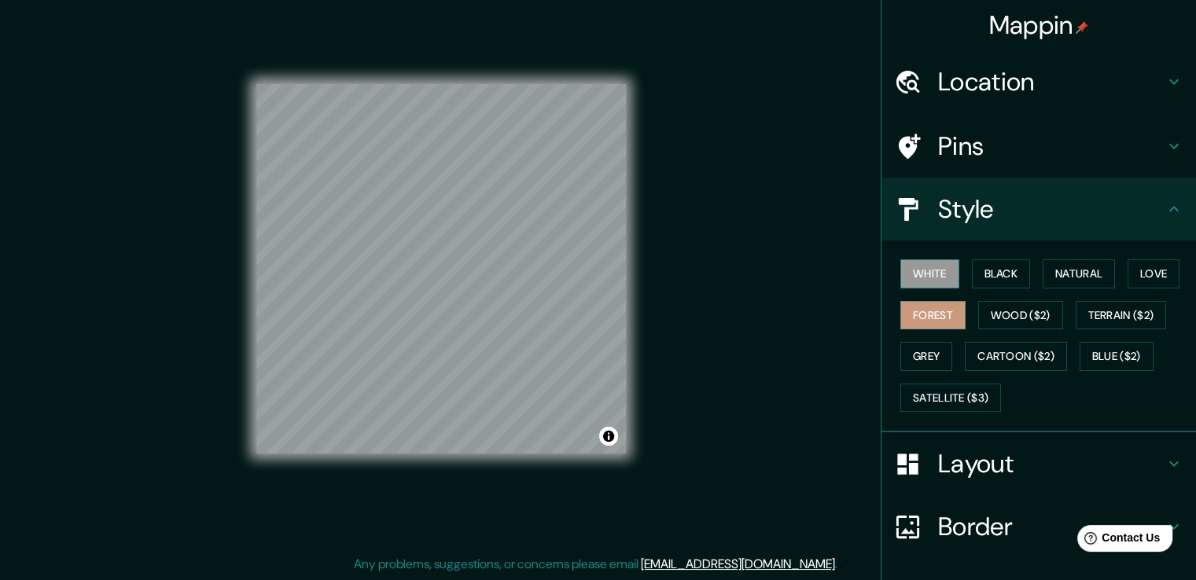
click at [936, 281] on button "White" at bounding box center [930, 274] width 59 height 29
click at [1000, 278] on button "Black" at bounding box center [1001, 274] width 59 height 29
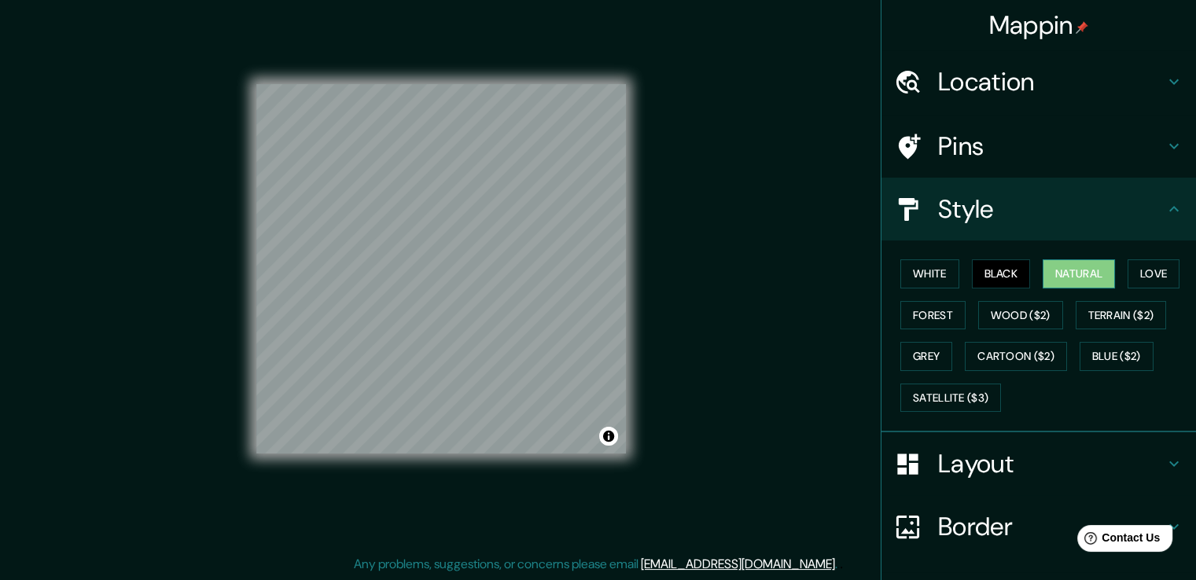
click at [1066, 274] on button "Natural" at bounding box center [1079, 274] width 72 height 29
click at [1155, 276] on button "Love" at bounding box center [1154, 274] width 52 height 29
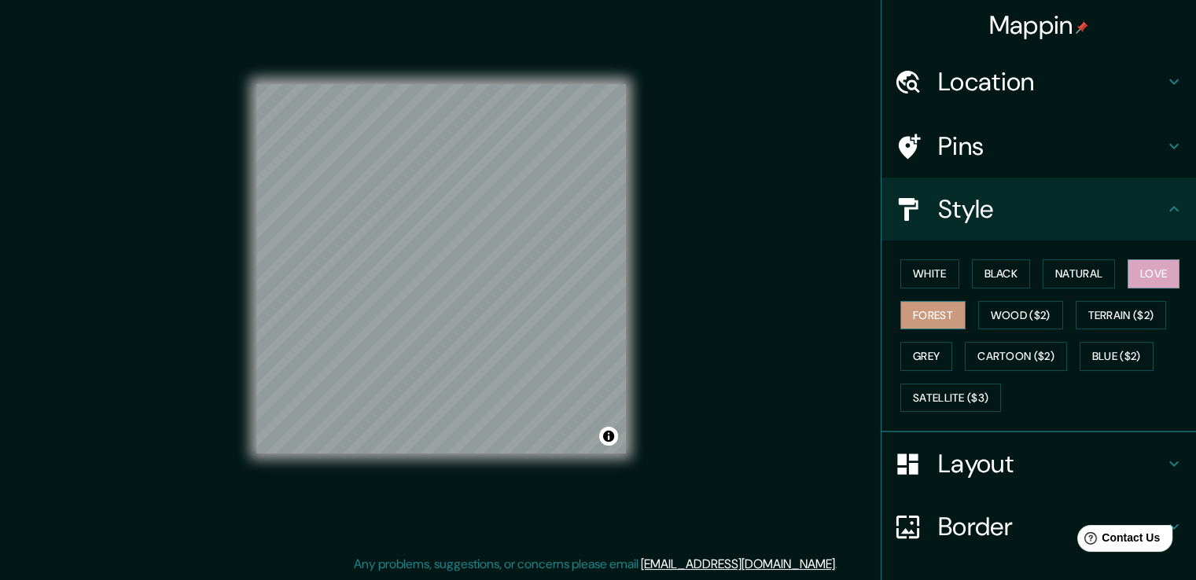
click at [940, 315] on button "Forest" at bounding box center [933, 315] width 65 height 29
click at [1013, 315] on button "Wood ($2)" at bounding box center [1020, 315] width 85 height 29
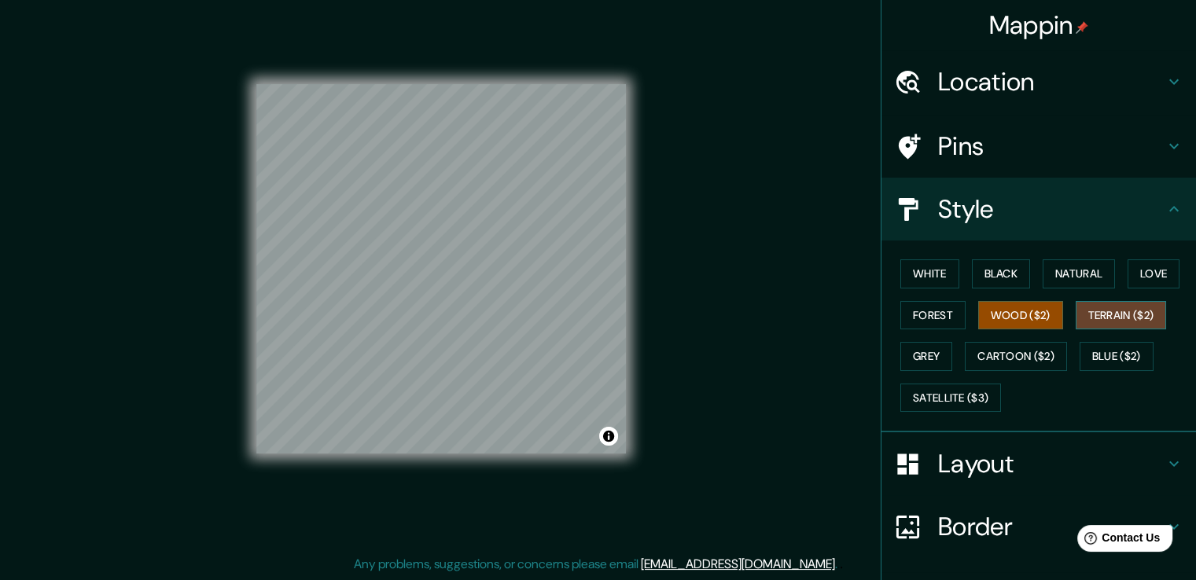
click at [1109, 320] on button "Terrain ($2)" at bounding box center [1121, 315] width 91 height 29
click at [928, 354] on button "Grey" at bounding box center [927, 356] width 52 height 29
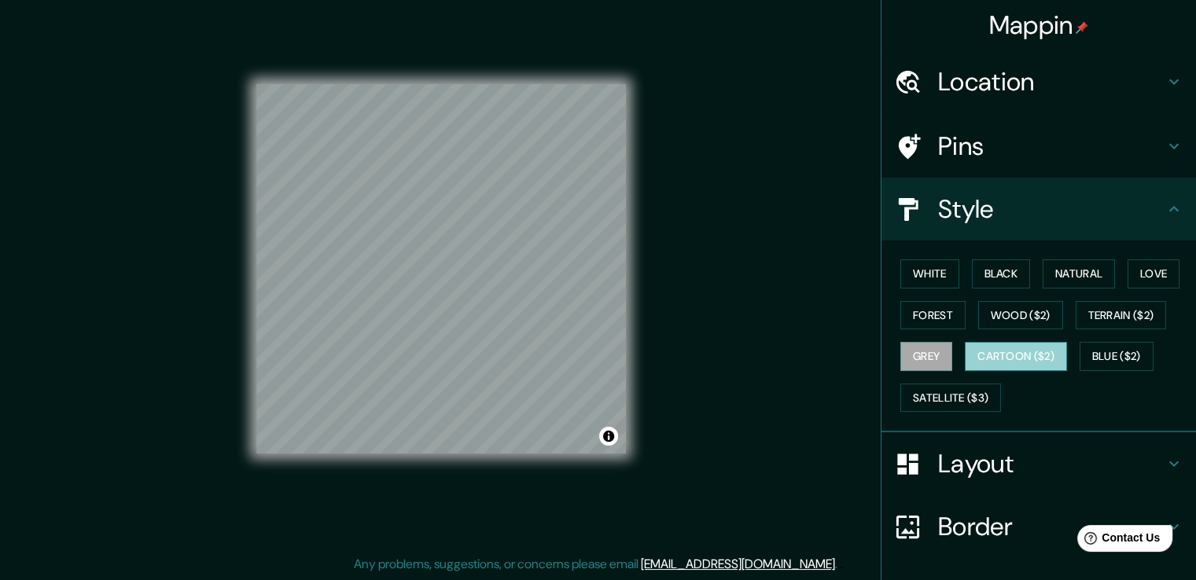
click at [1009, 353] on button "Cartoon ($2)" at bounding box center [1016, 356] width 102 height 29
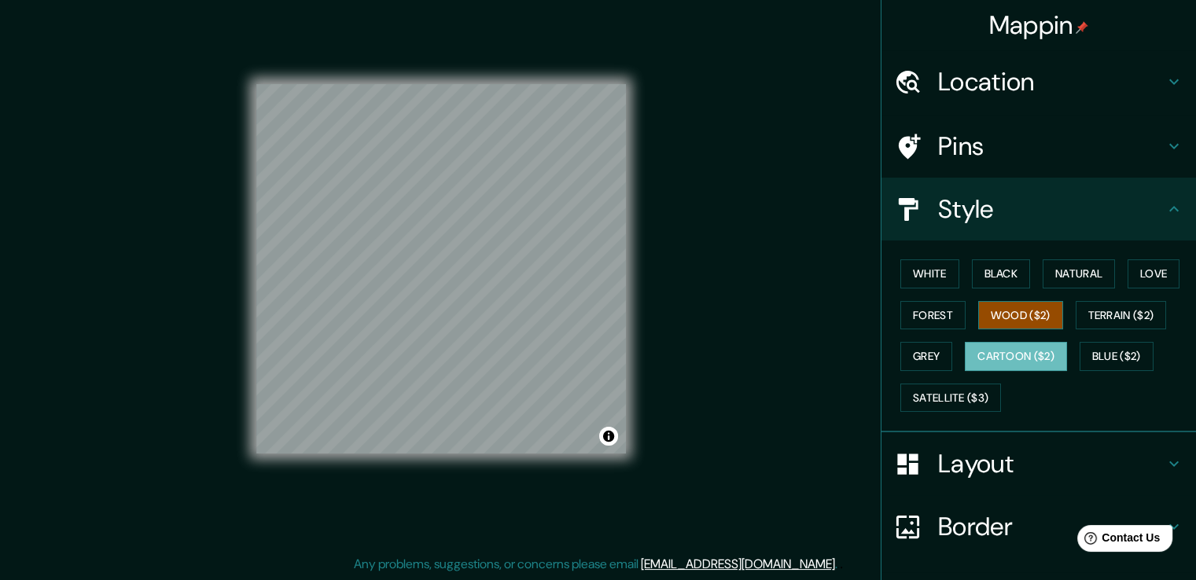
click at [989, 317] on button "Wood ($2)" at bounding box center [1020, 315] width 85 height 29
